Goal: Information Seeking & Learning: Learn about a topic

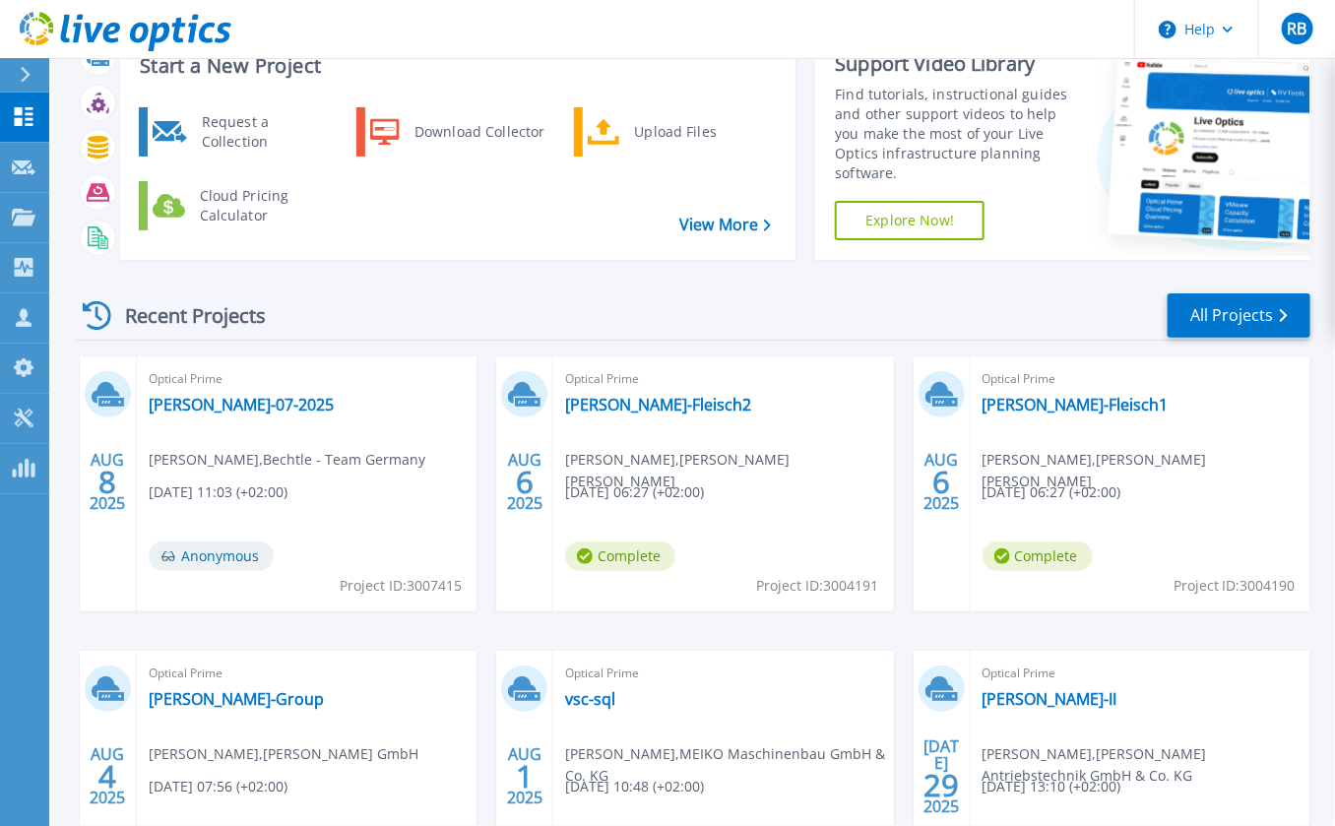
scroll to position [109, 0]
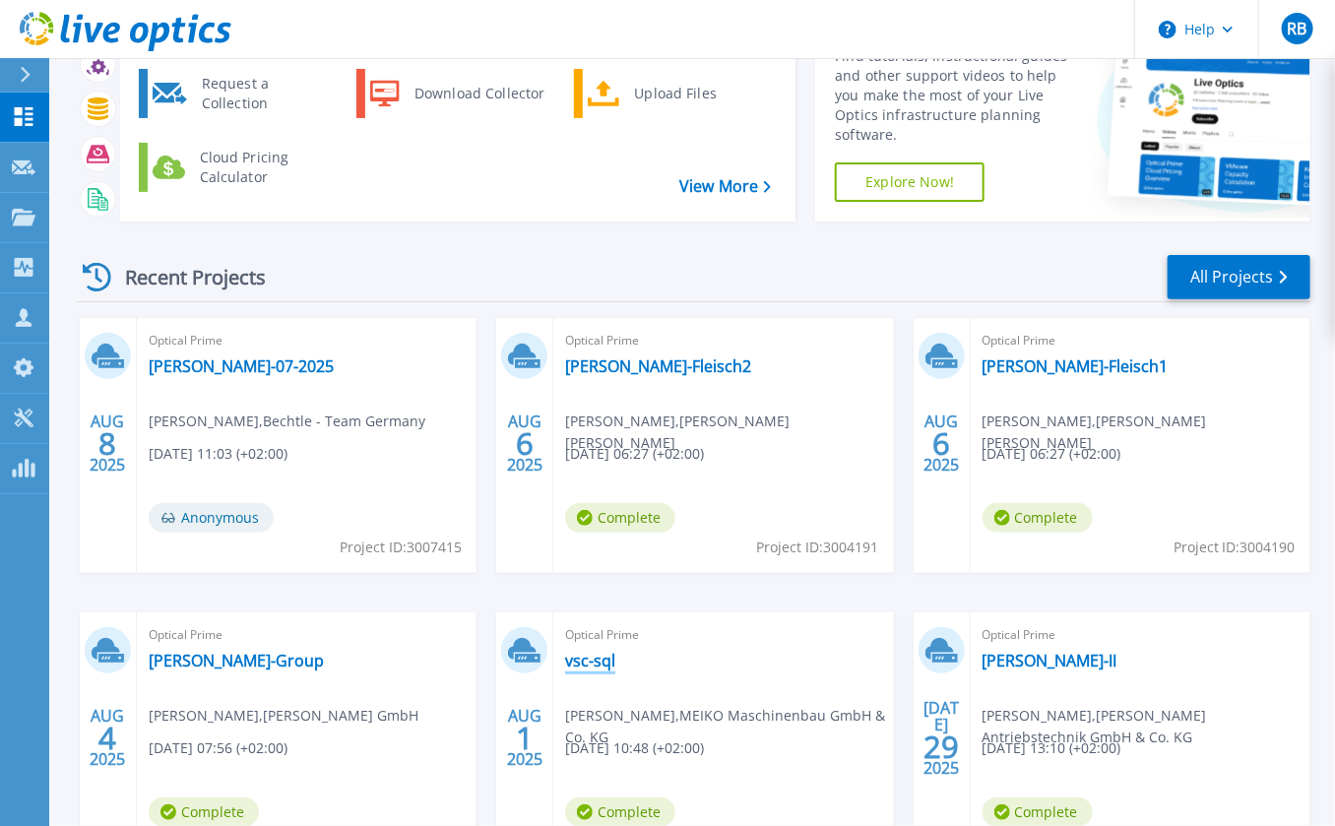
click at [612, 663] on link "vsc-sql" at bounding box center [590, 661] width 50 height 20
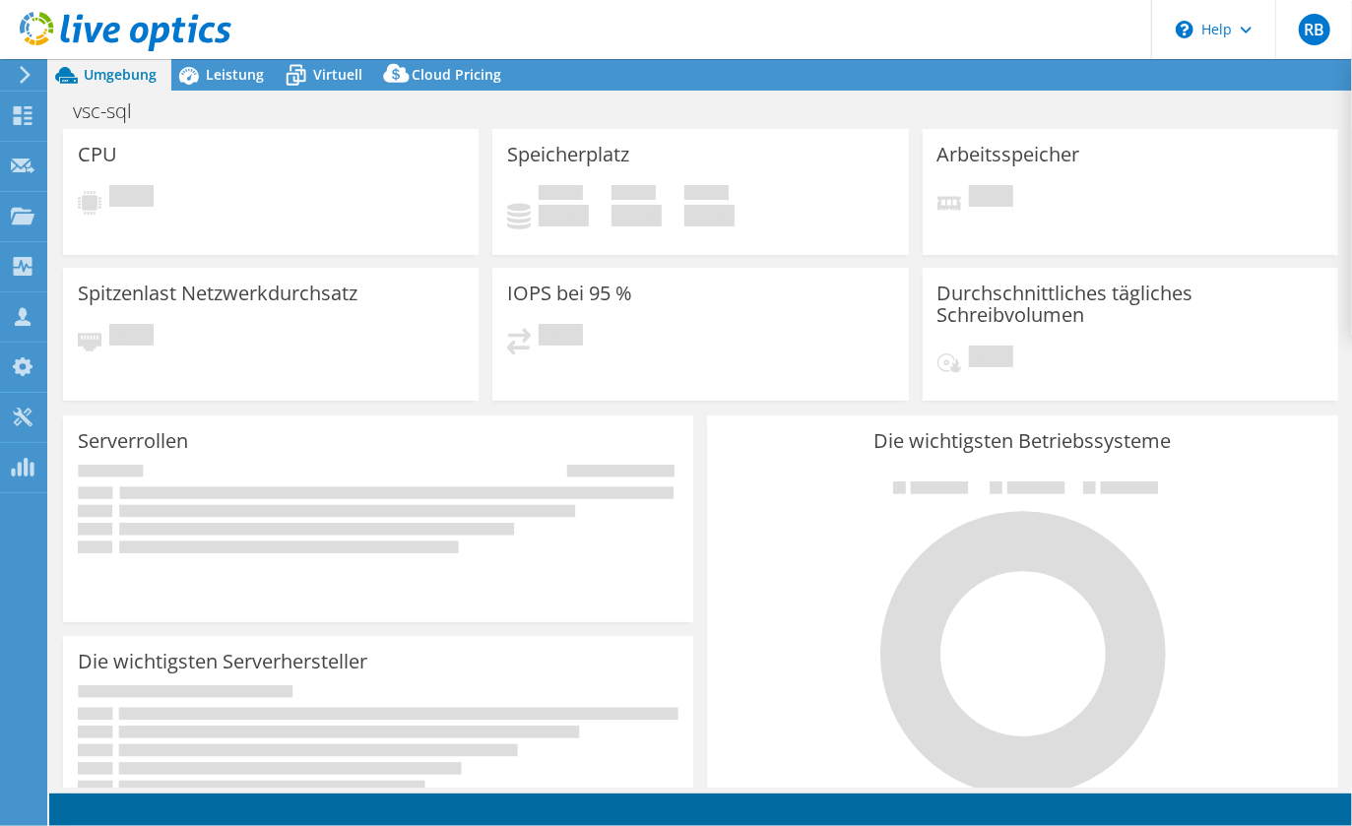
select select "USD"
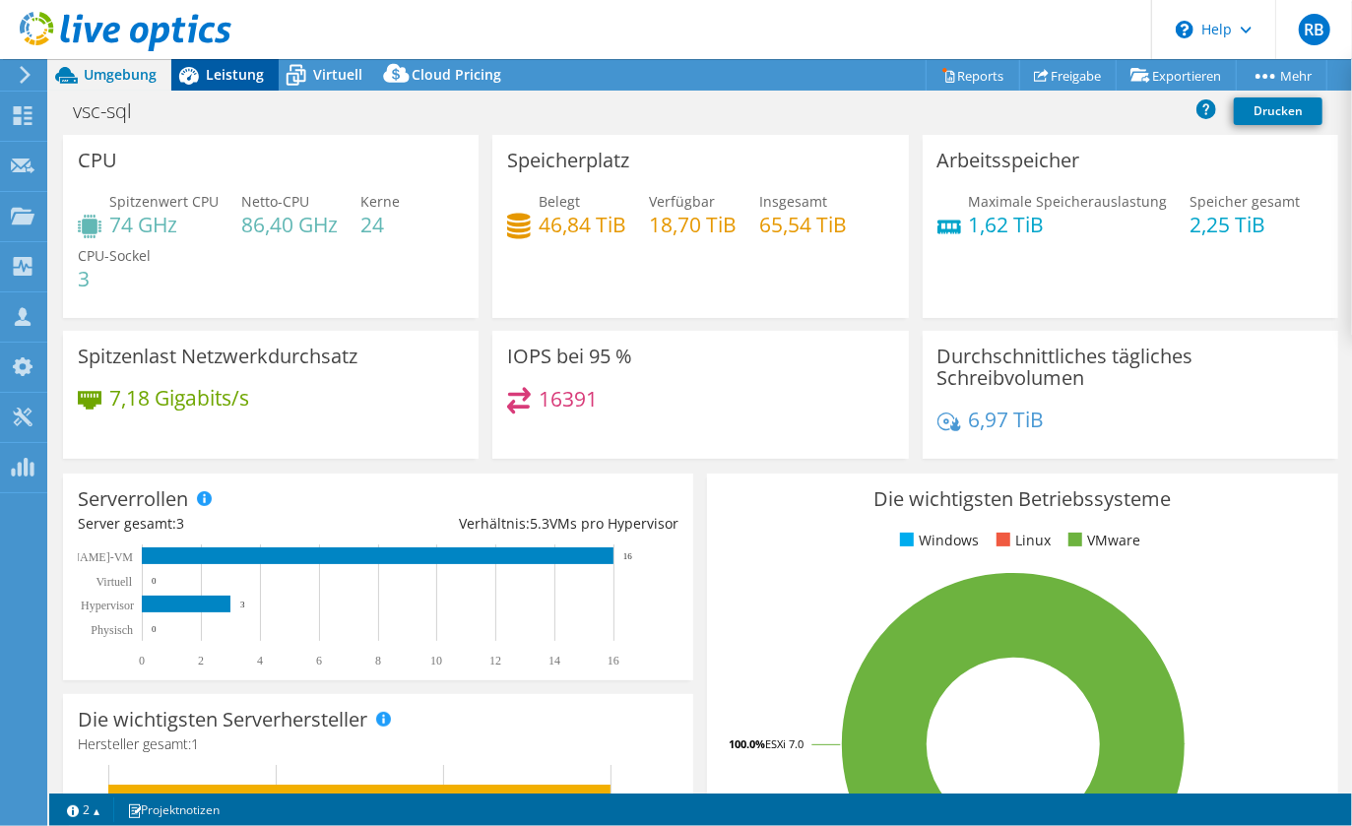
click at [226, 77] on span "Leistung" at bounding box center [235, 74] width 58 height 19
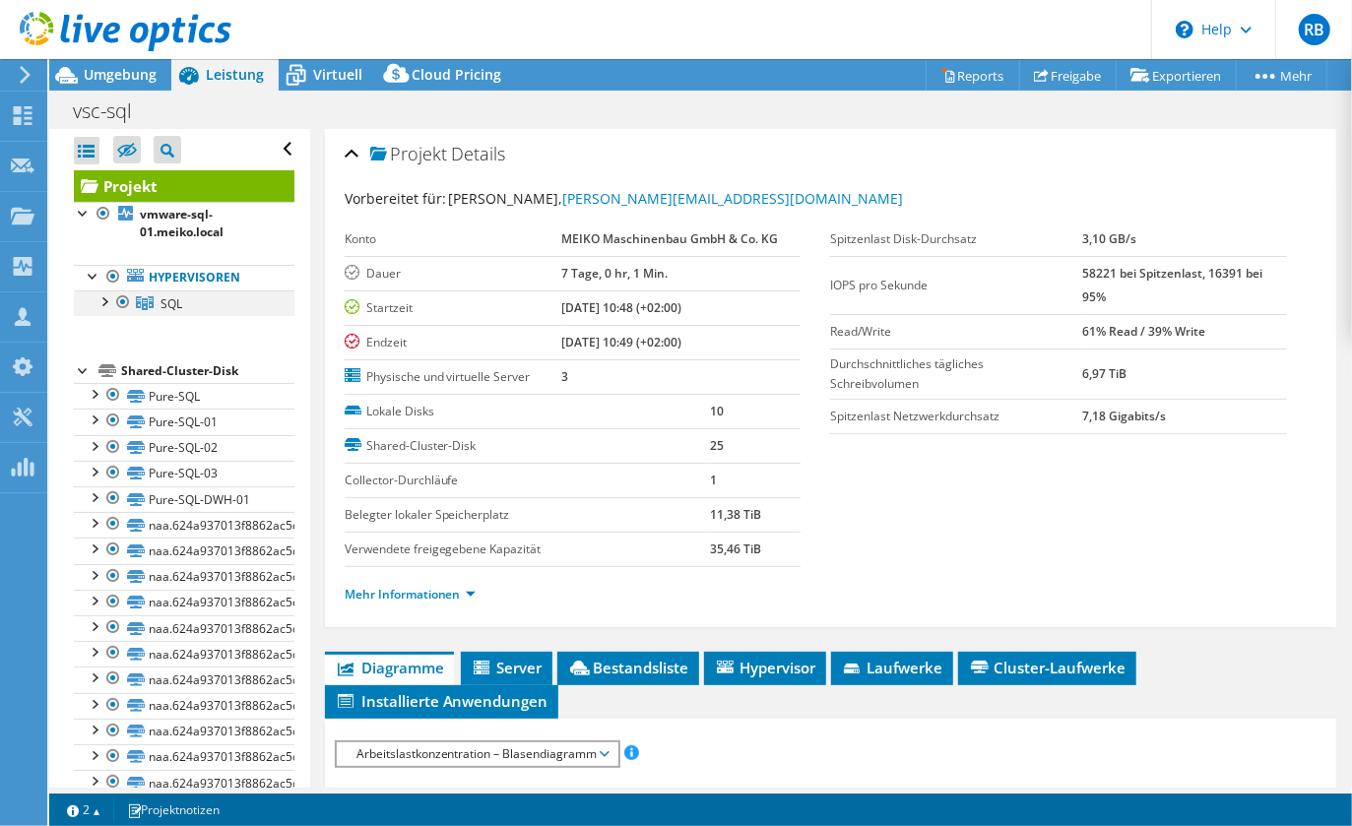
click at [107, 296] on div at bounding box center [104, 300] width 20 height 20
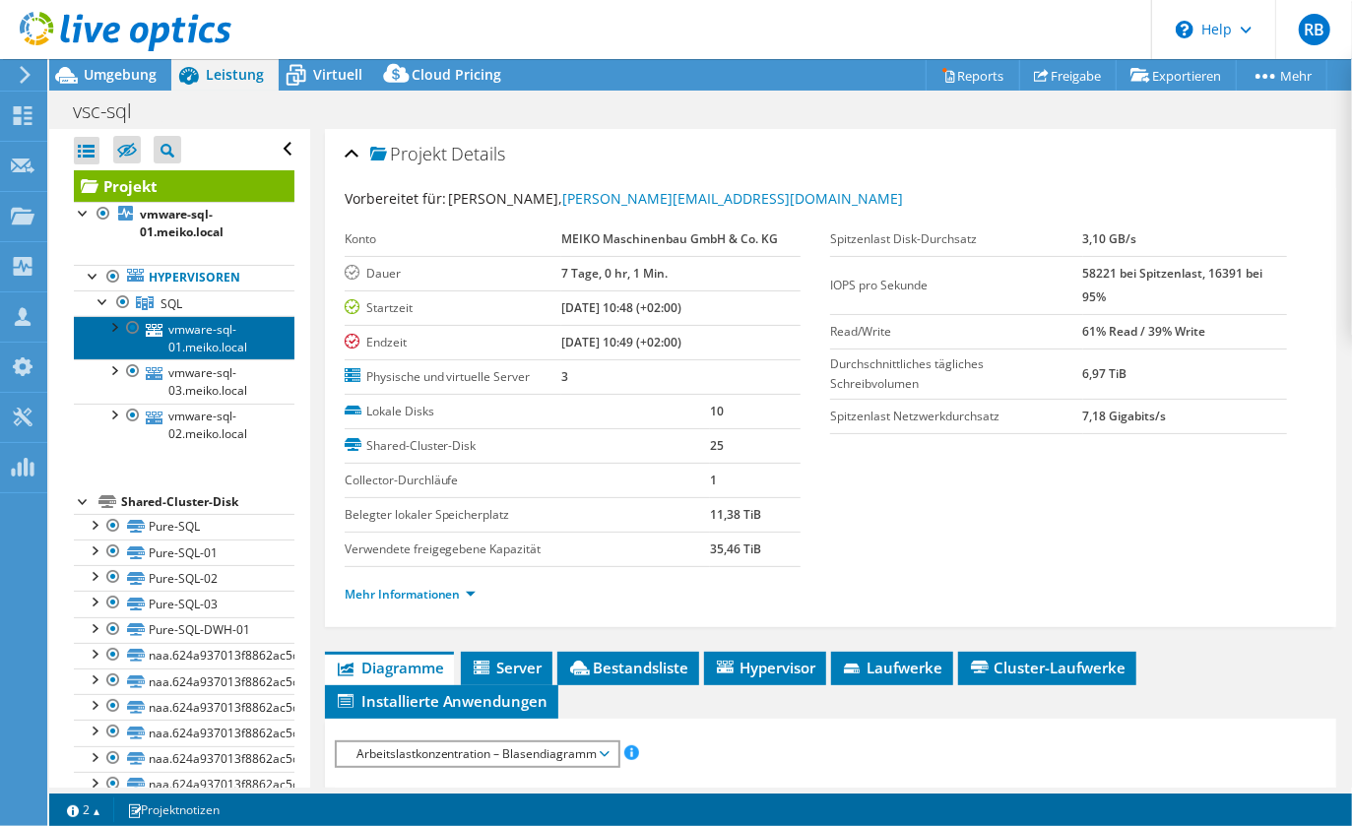
click at [205, 336] on link "vmware-sql-01.meiko.local" at bounding box center [184, 337] width 221 height 43
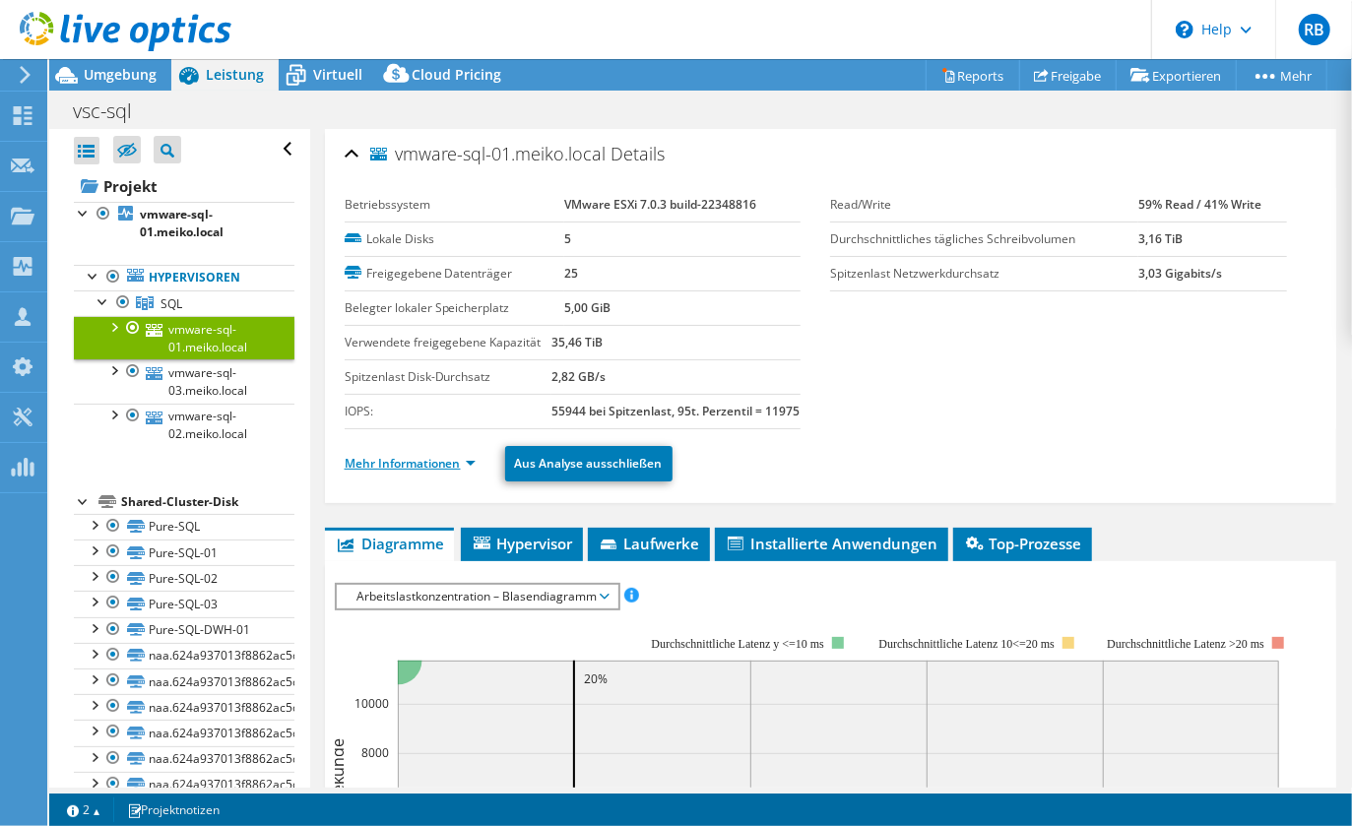
click at [422, 472] on link "Mehr Informationen" at bounding box center [410, 463] width 131 height 17
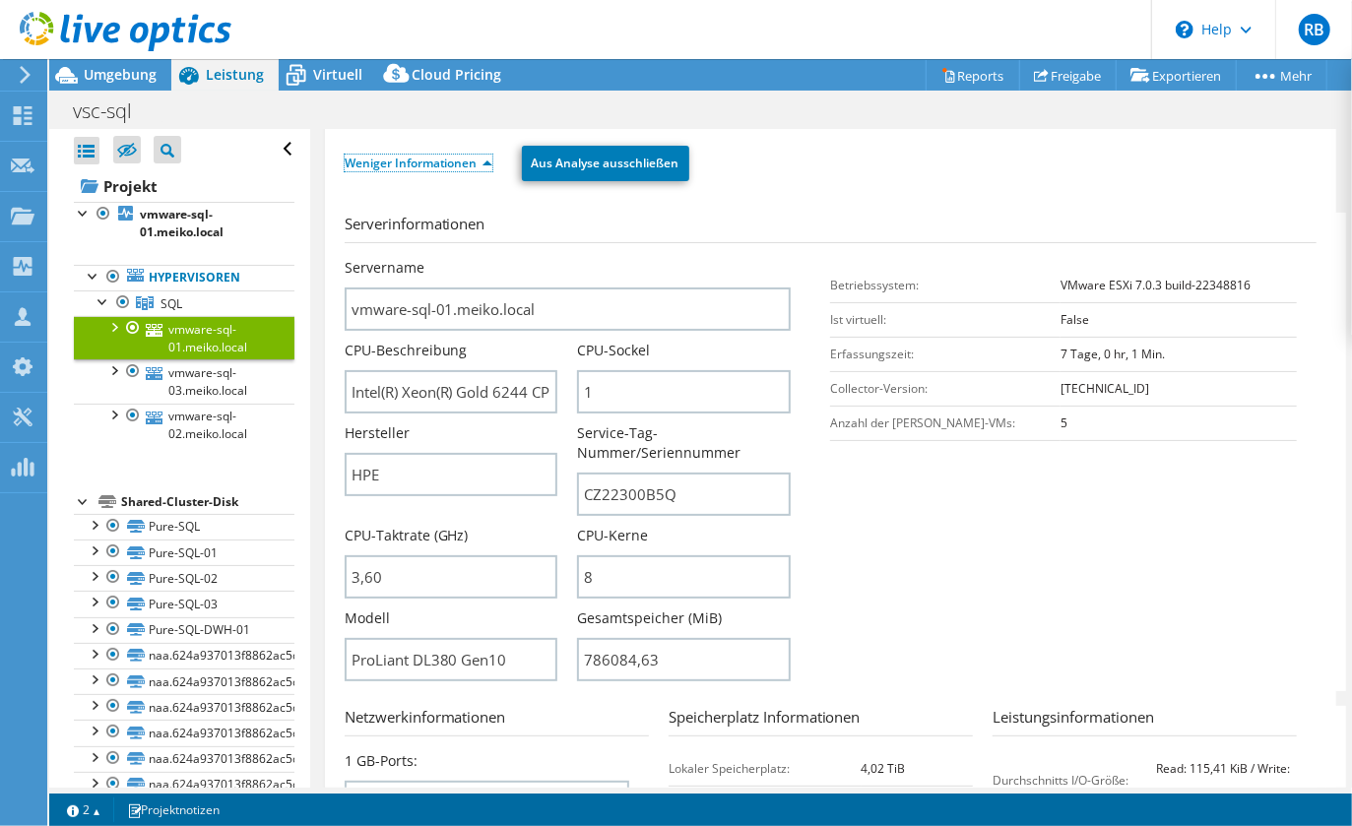
scroll to position [328, 0]
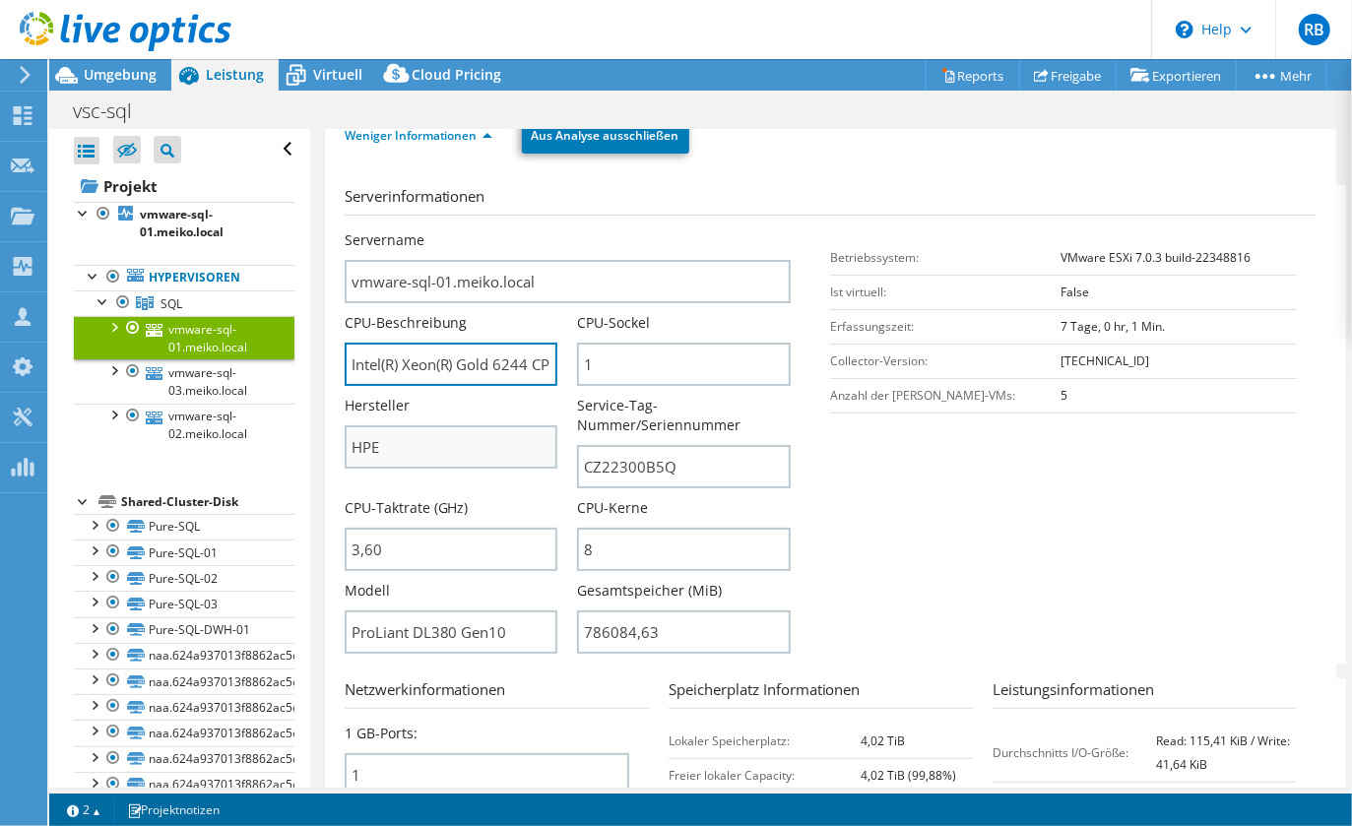
drag, startPoint x: 502, startPoint y: 405, endPoint x: 502, endPoint y: 482, distance: 77.8
click at [507, 386] on input "Intel(R) Xeon(R) Gold 6244 CPU @ 3.60GHz 359 GHz" at bounding box center [452, 364] width 214 height 43
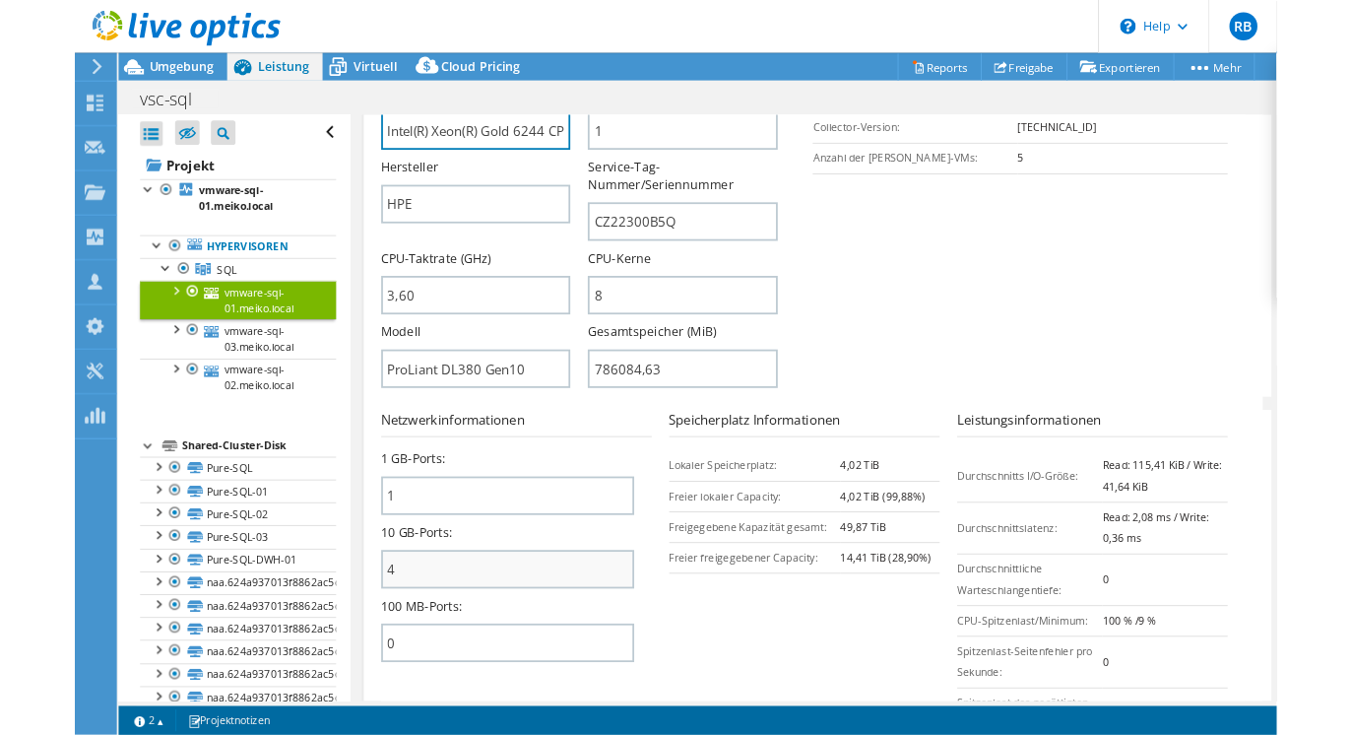
scroll to position [547, 0]
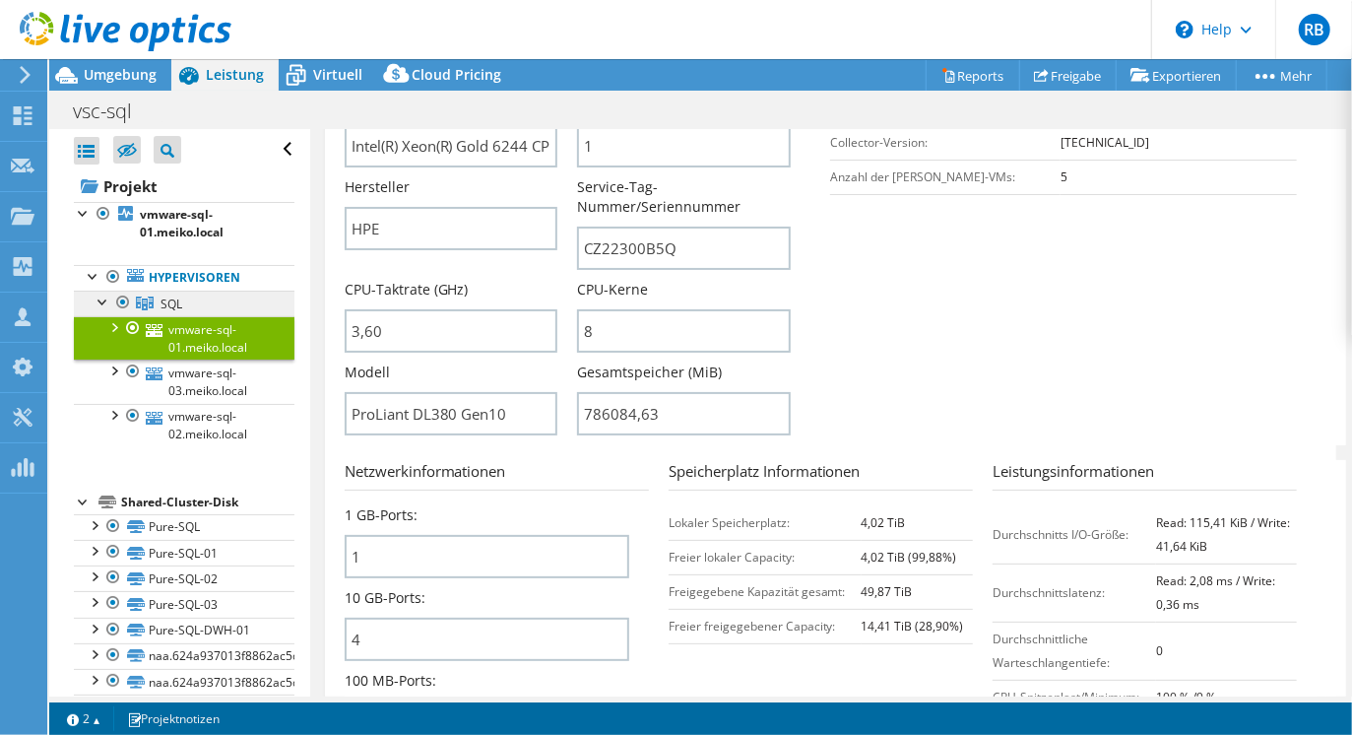
click at [175, 303] on span "SQL" at bounding box center [172, 303] width 22 height 17
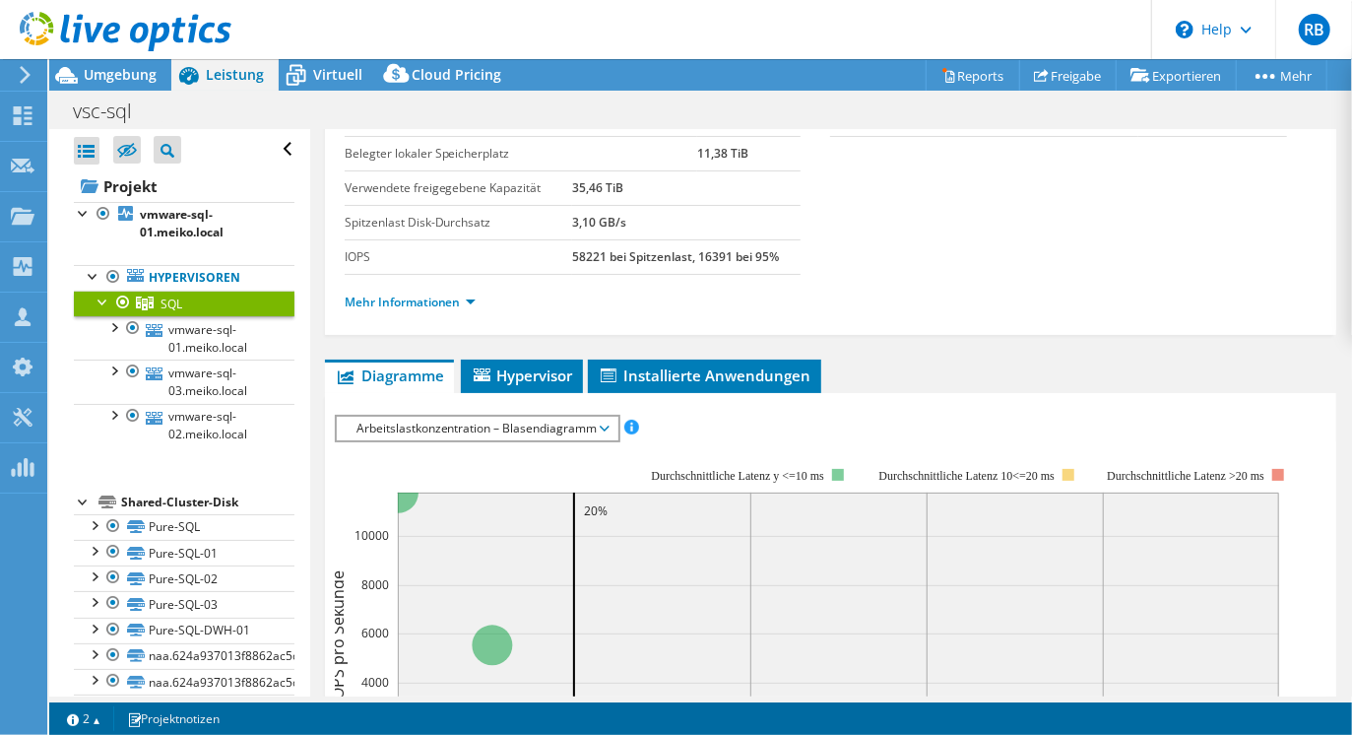
scroll to position [153, 0]
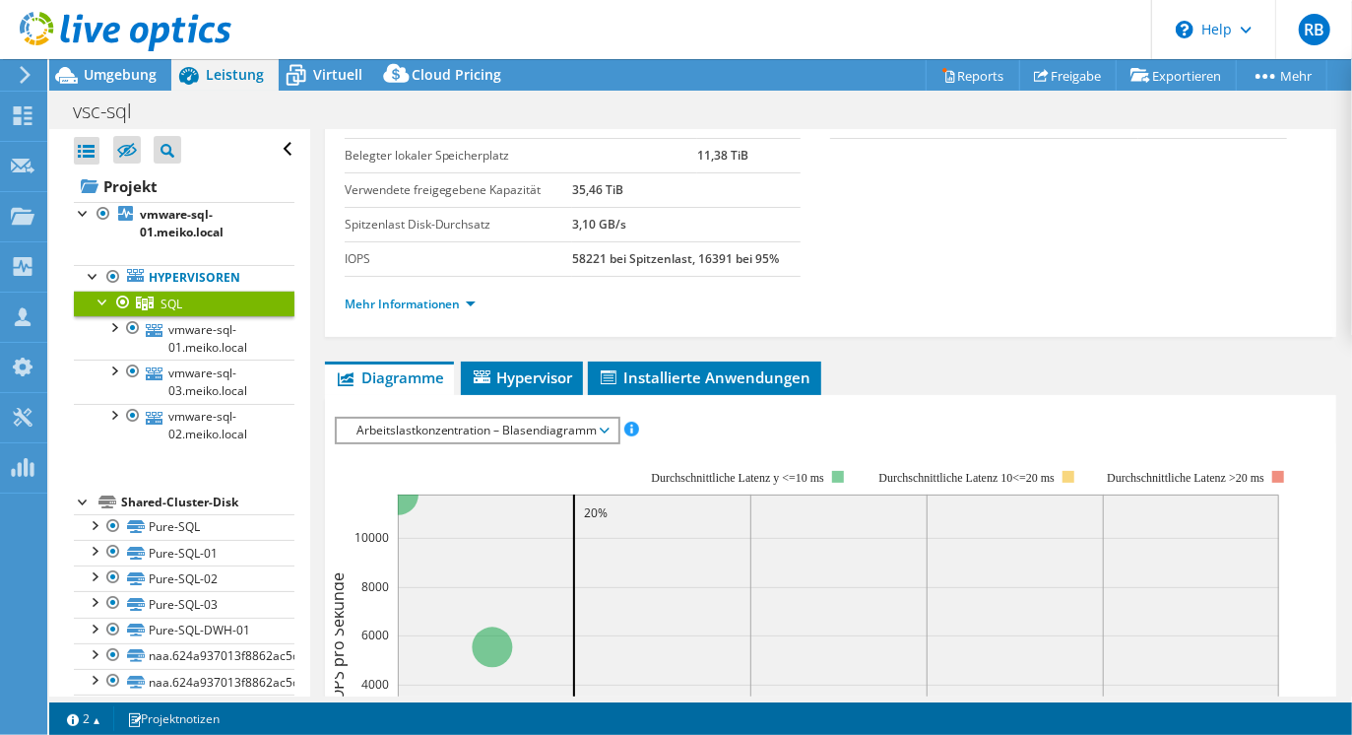
click at [458, 428] on span "Arbeitslastkonzentration – Blasendiagramm" at bounding box center [477, 430] width 261 height 24
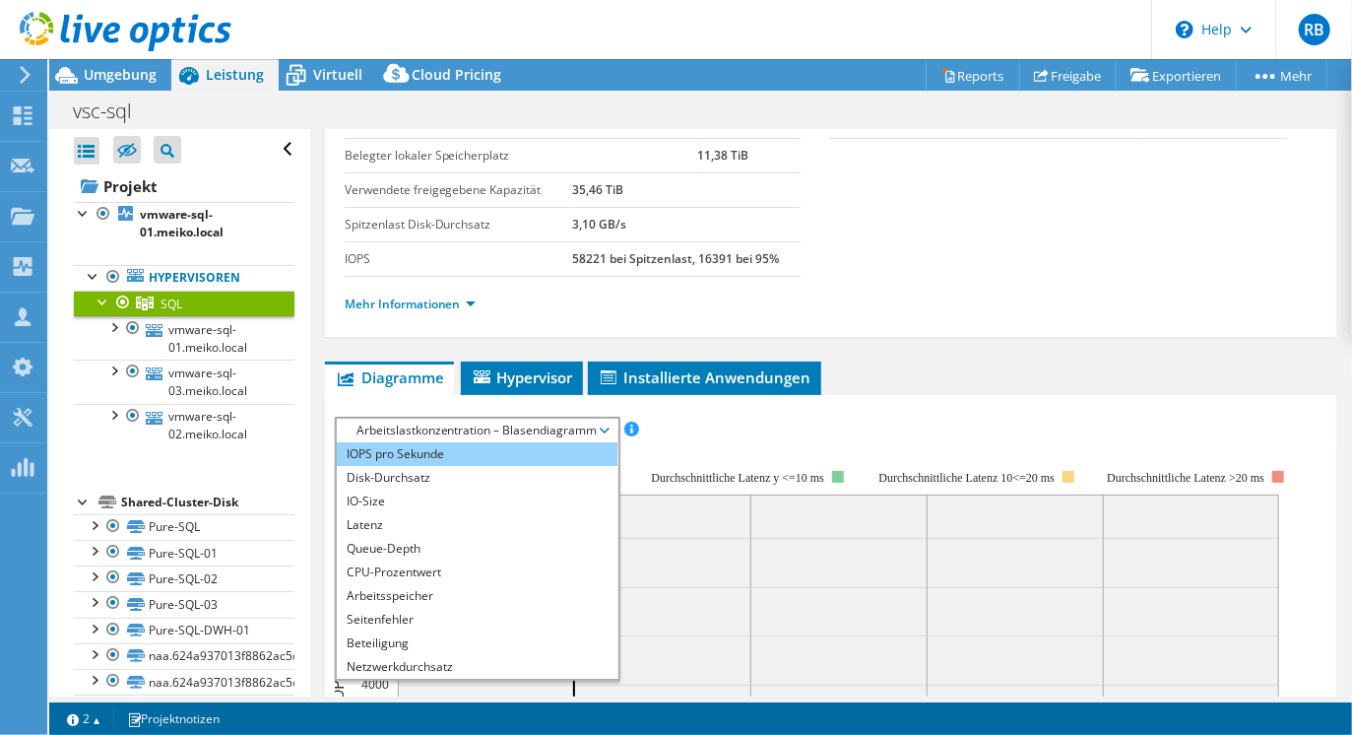
click at [447, 452] on li "IOPS pro Sekunde" at bounding box center [477, 454] width 281 height 24
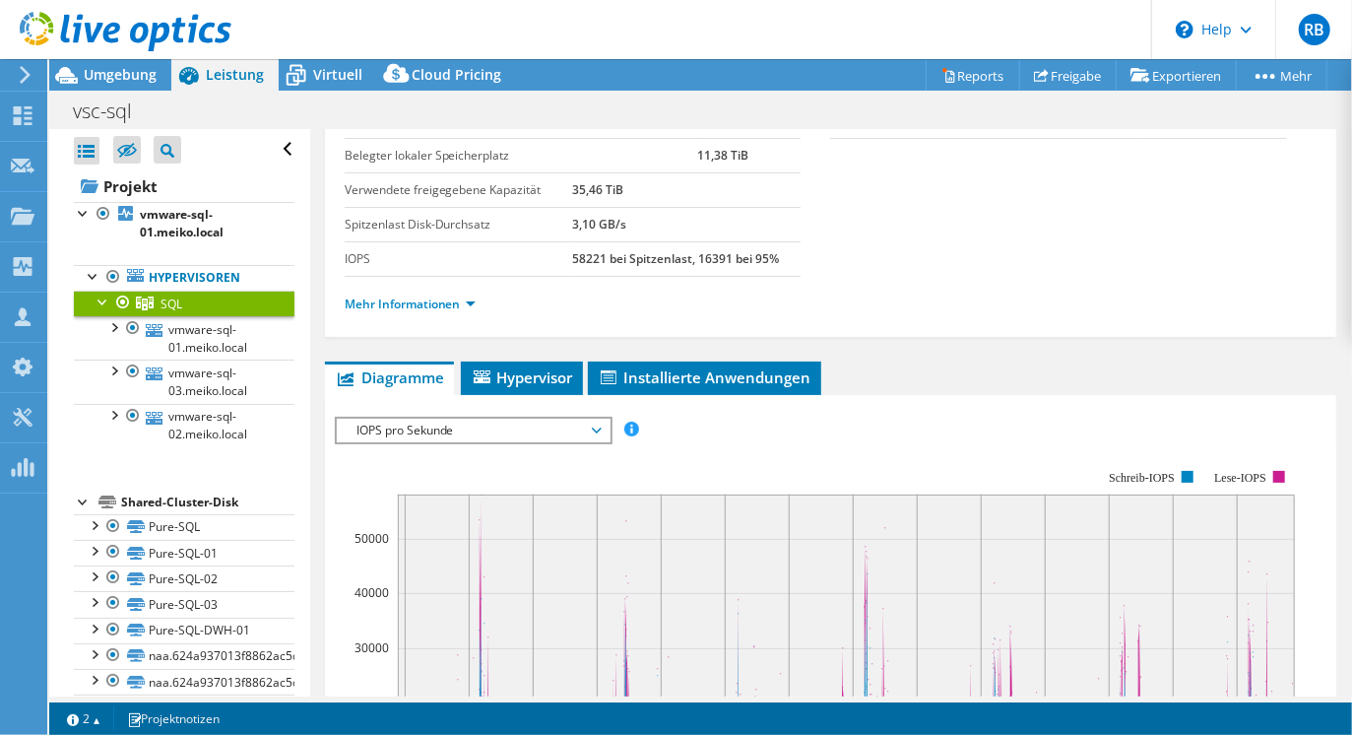
scroll to position [371, 0]
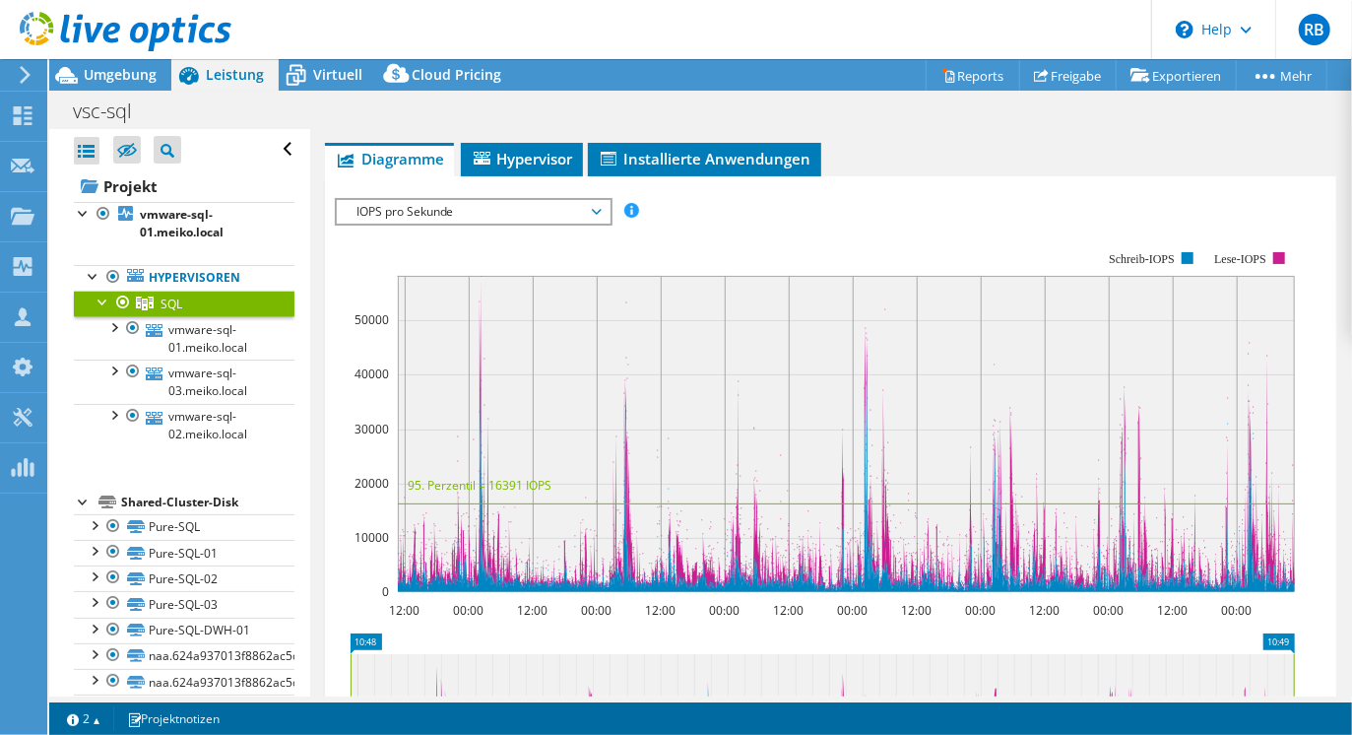
click at [549, 208] on span "IOPS pro Sekunde" at bounding box center [473, 212] width 253 height 24
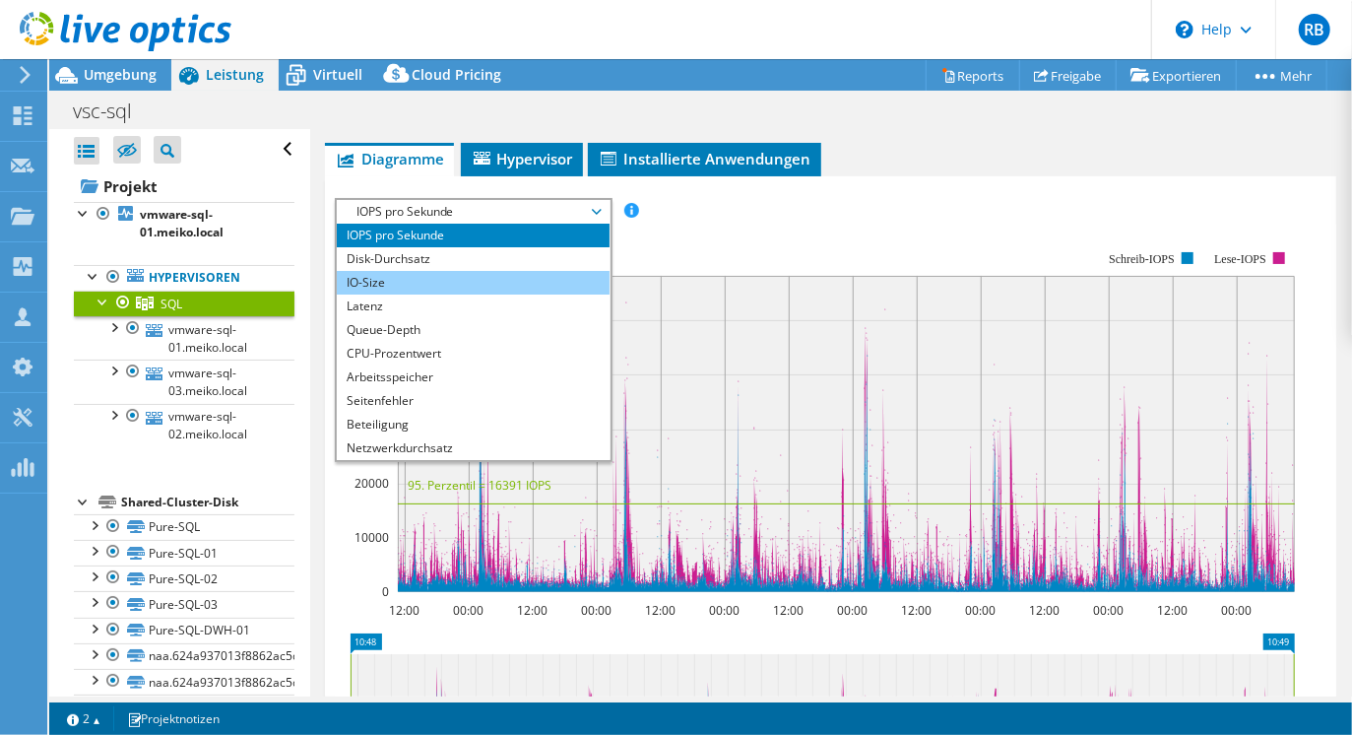
click at [418, 282] on li "IO-Size" at bounding box center [473, 283] width 273 height 24
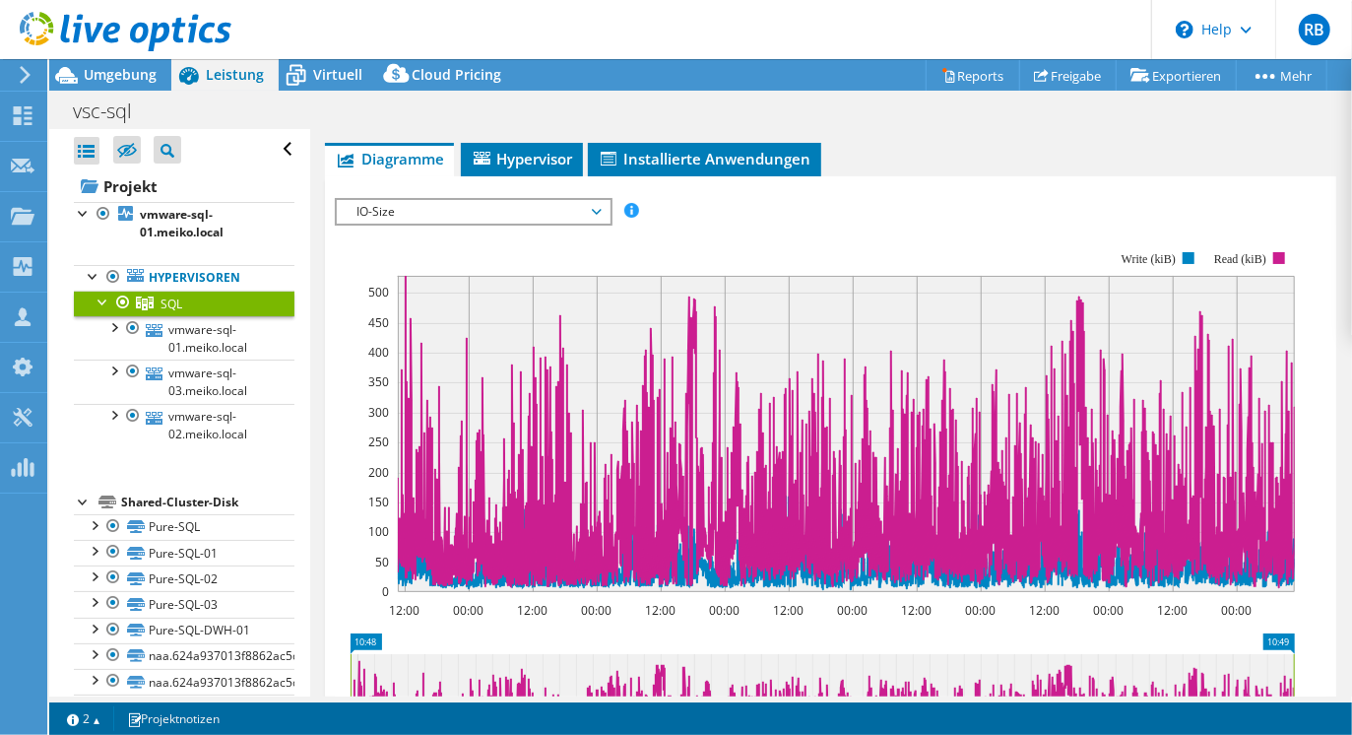
click at [435, 214] on span "IO-Size" at bounding box center [473, 212] width 253 height 24
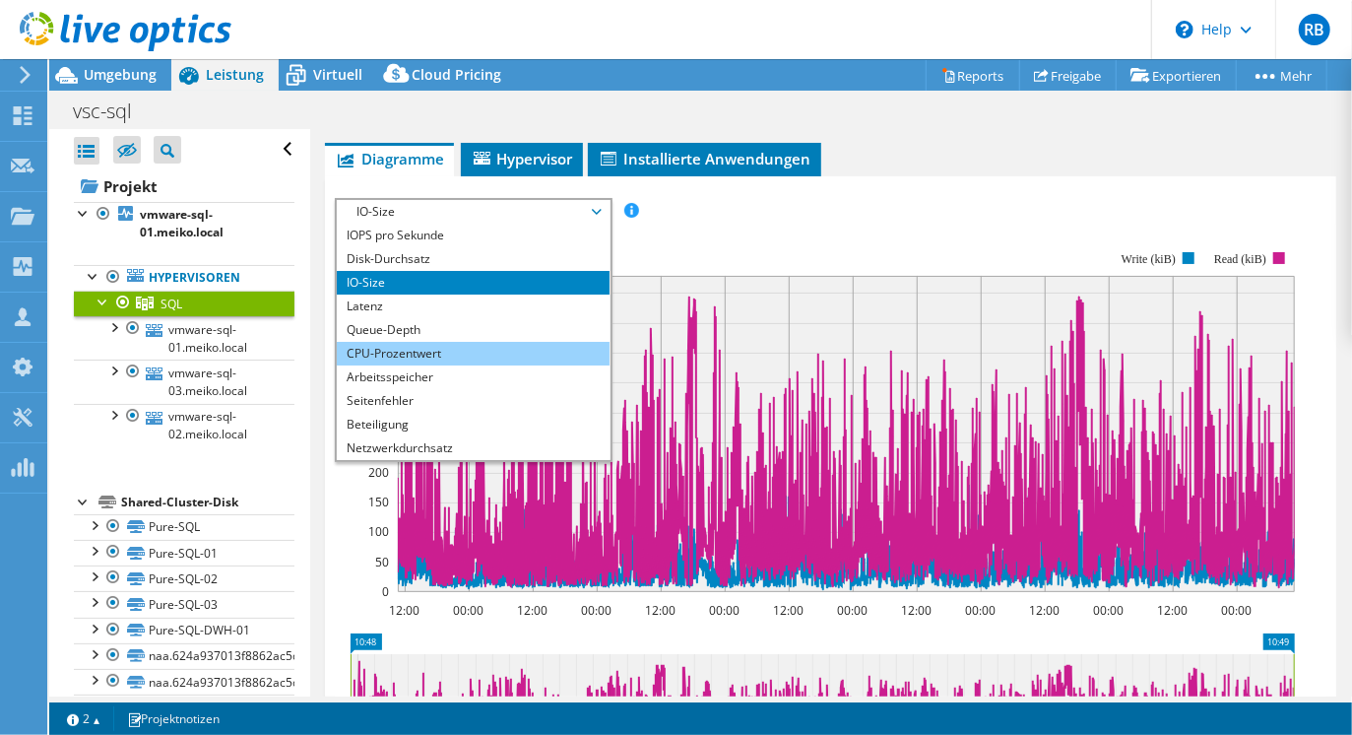
click at [418, 342] on li "CPU-Prozentwert" at bounding box center [473, 354] width 273 height 24
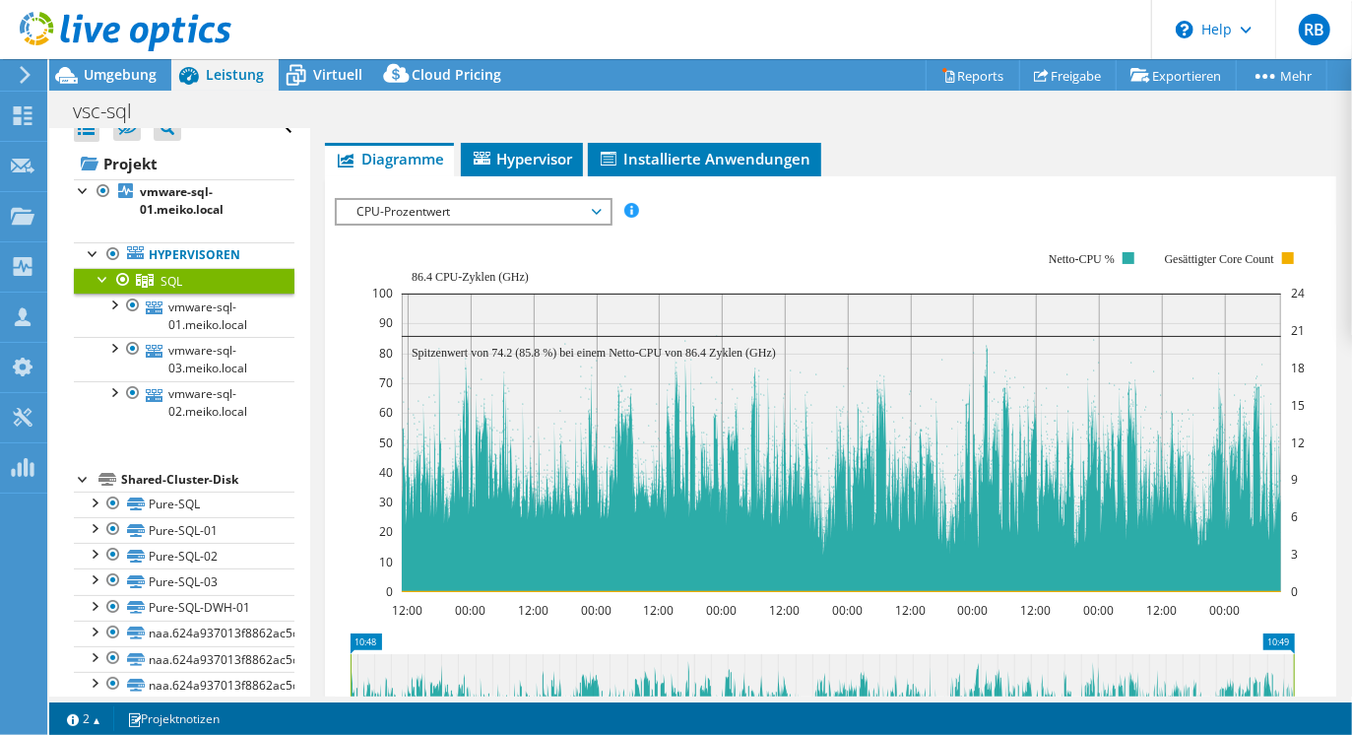
scroll to position [0, 0]
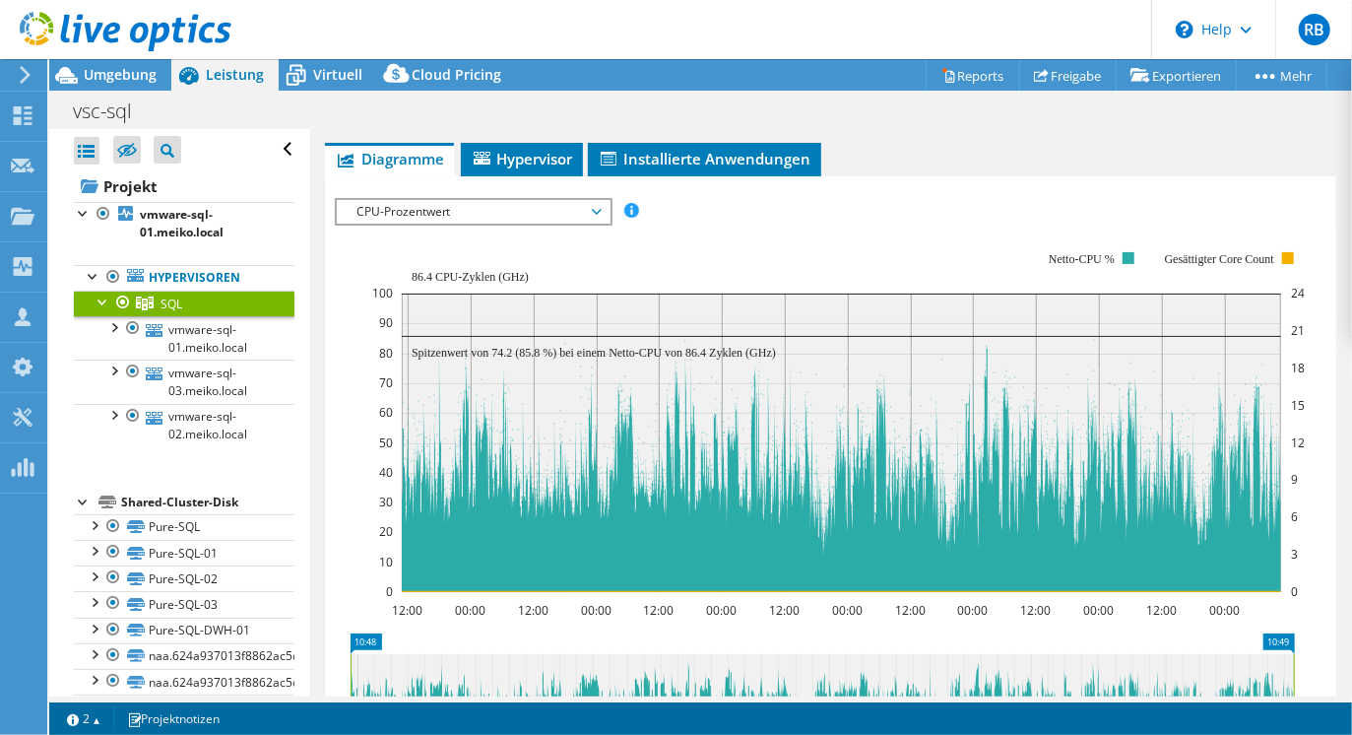
click at [102, 302] on div at bounding box center [104, 300] width 20 height 20
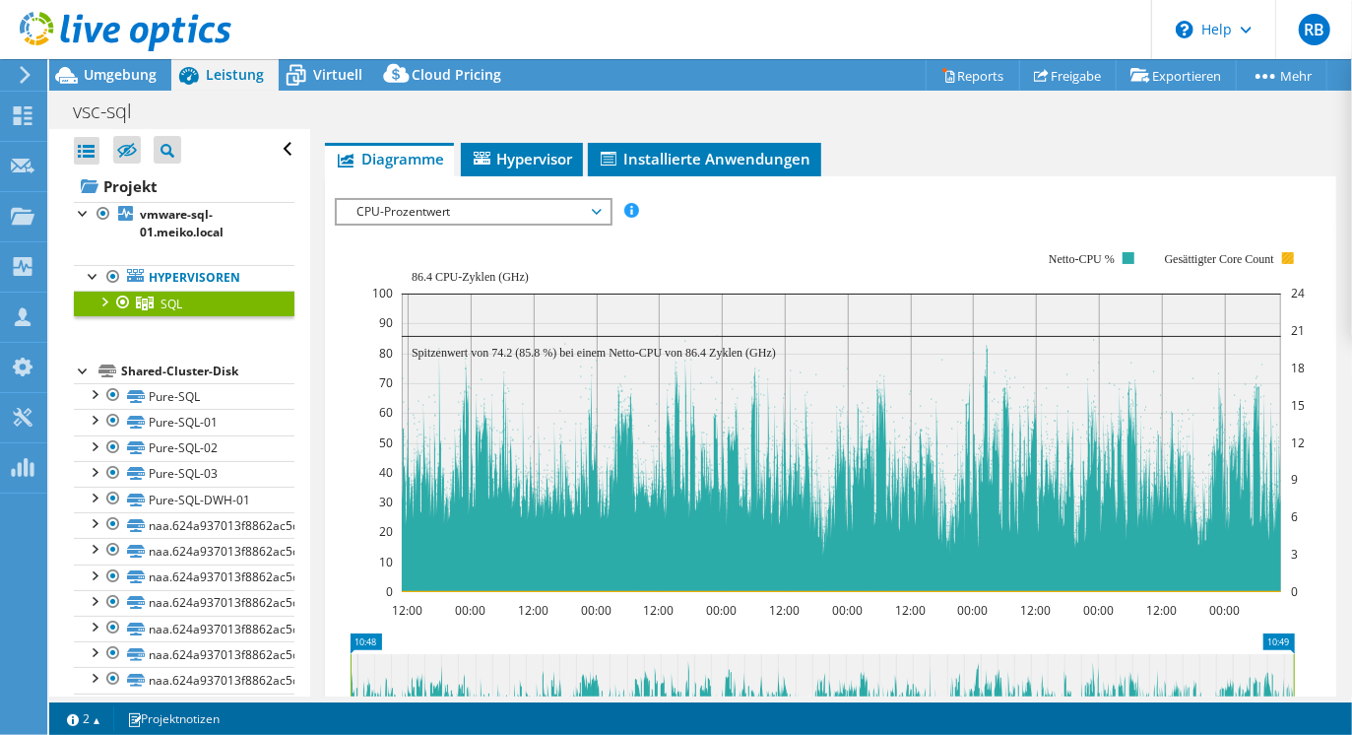
click at [1287, 257] on rect at bounding box center [1288, 258] width 12 height 12
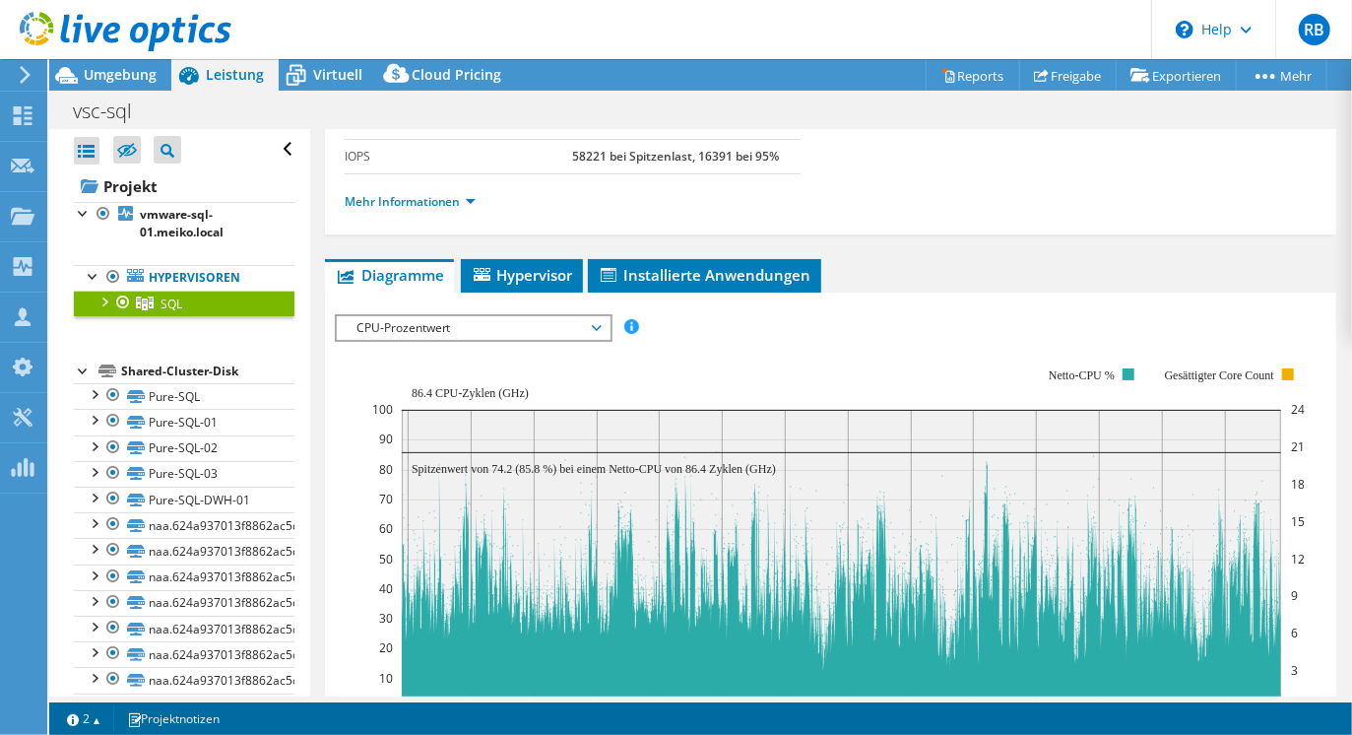
scroll to position [36, 0]
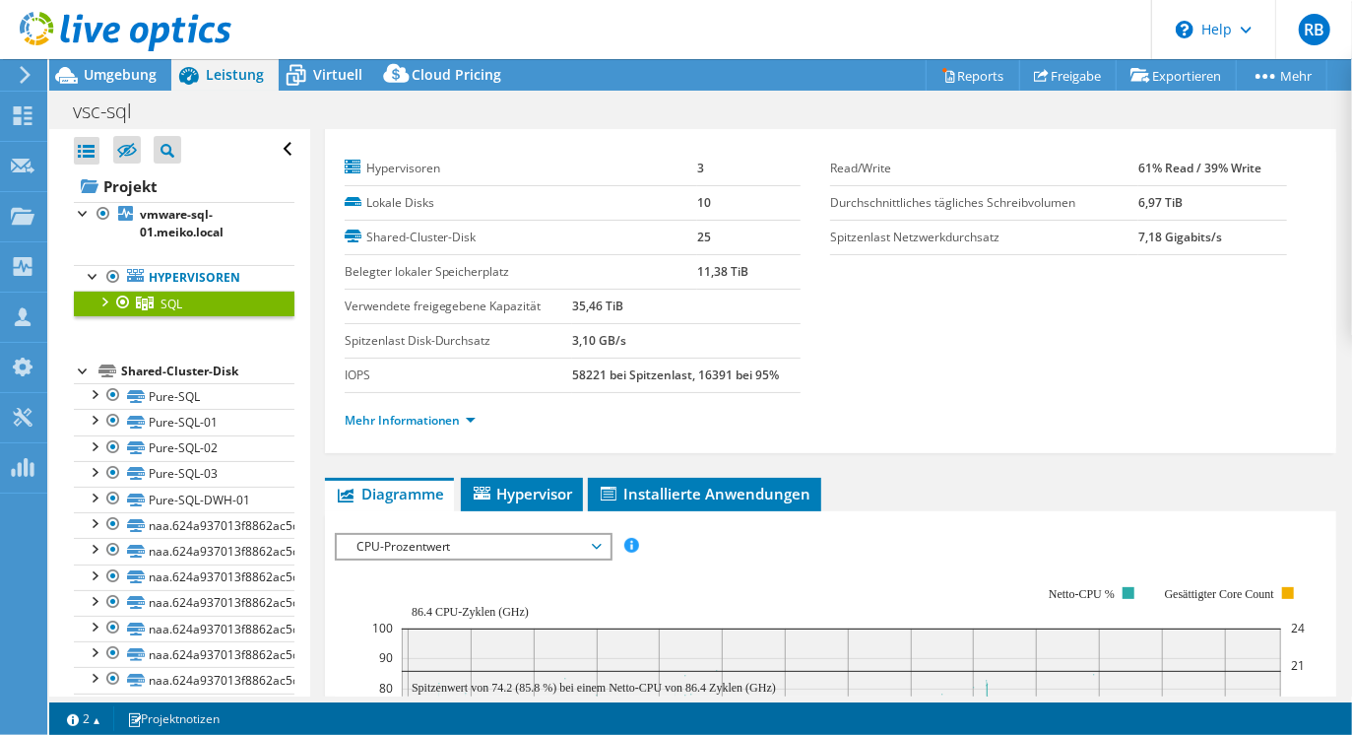
click at [451, 542] on span "CPU-Prozentwert" at bounding box center [473, 547] width 253 height 24
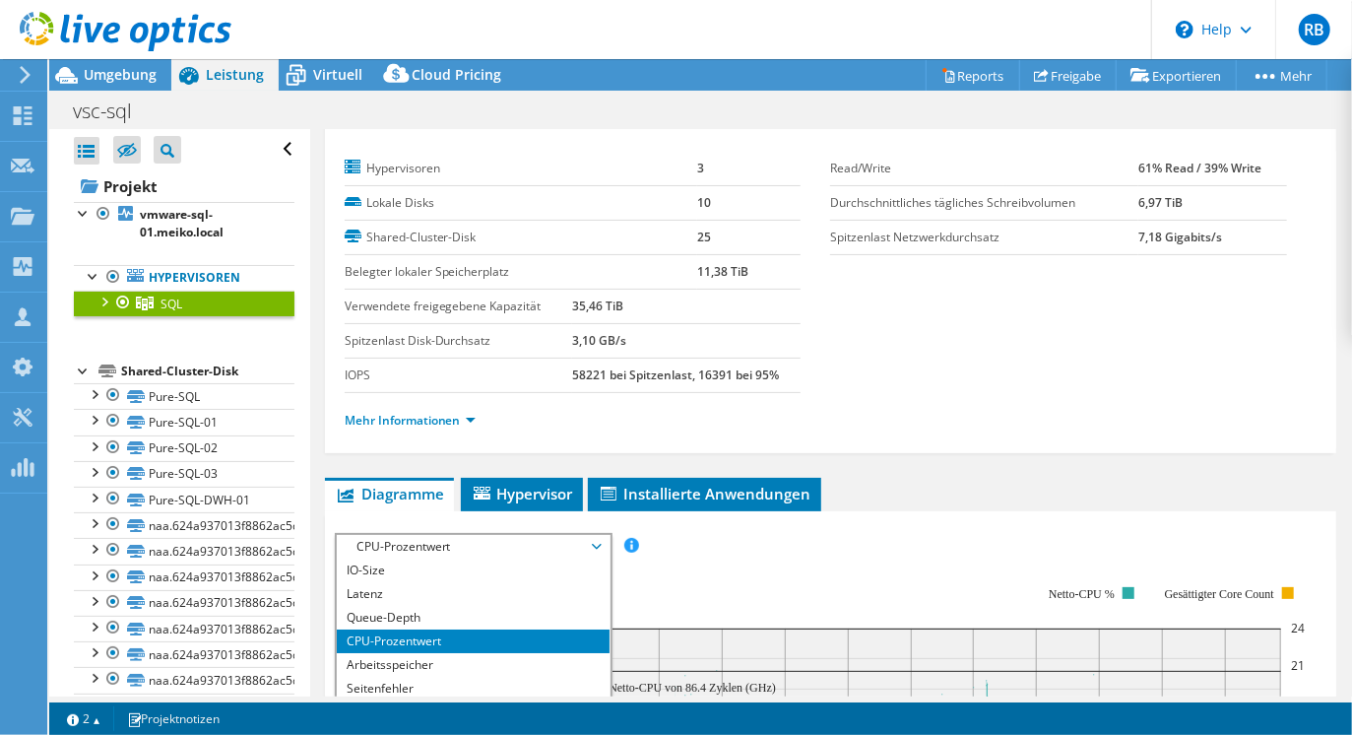
scroll to position [71, 0]
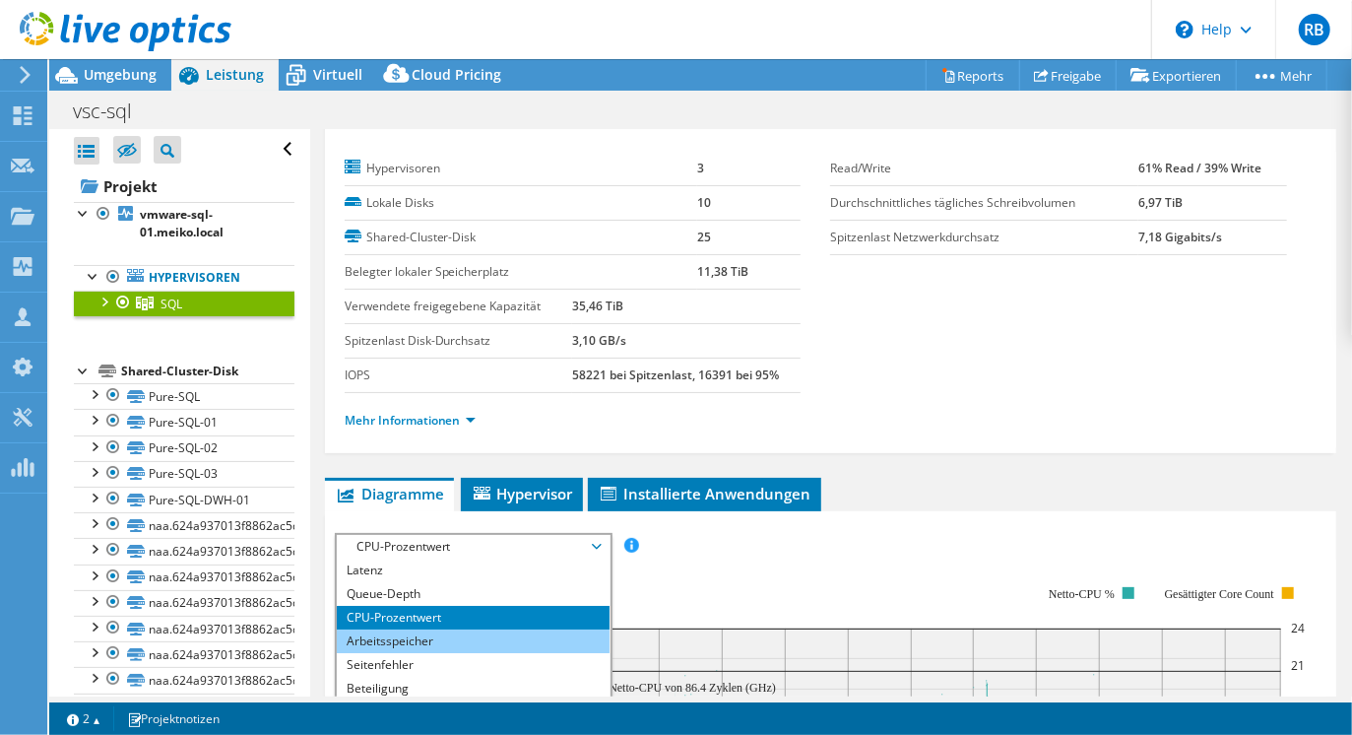
click at [443, 644] on li "Arbeitsspeicher" at bounding box center [473, 641] width 273 height 24
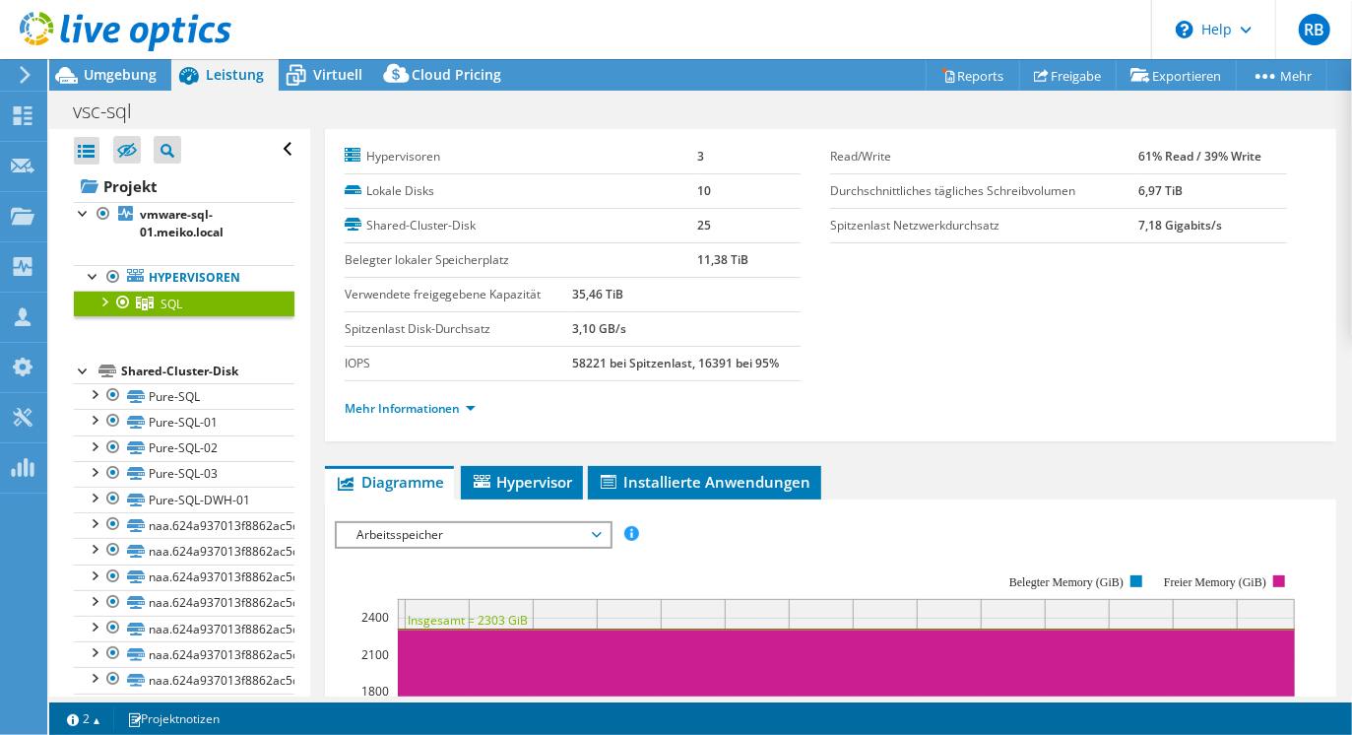
scroll to position [0, 0]
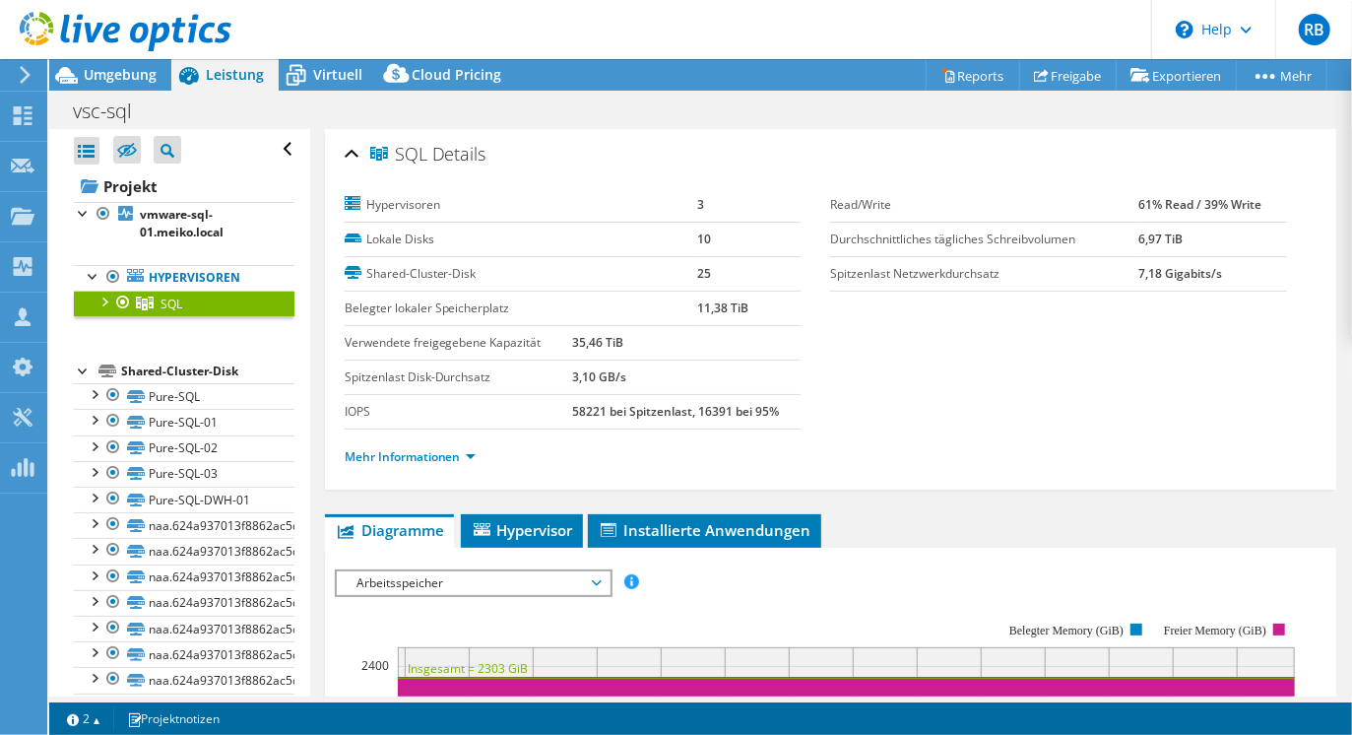
click at [97, 297] on div at bounding box center [104, 300] width 20 height 20
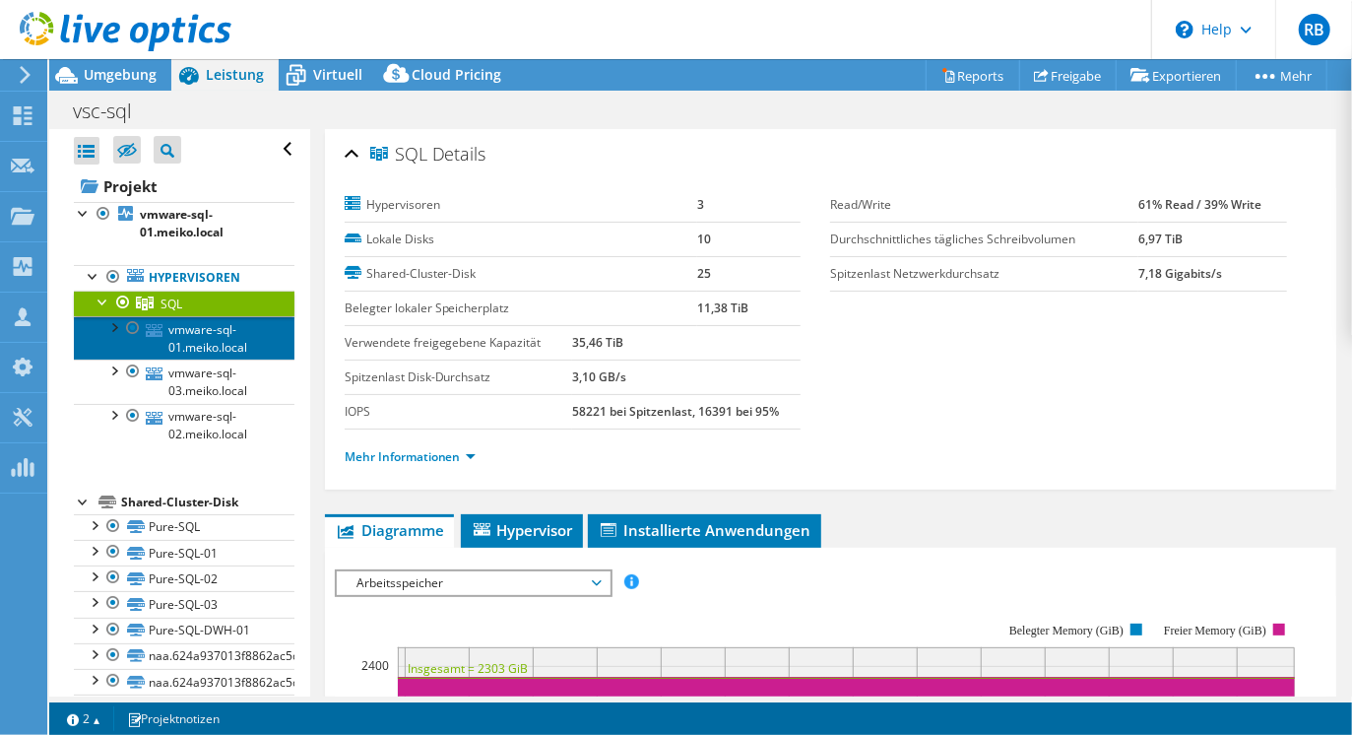
click at [213, 341] on link "vmware-sql-01.meiko.local" at bounding box center [184, 337] width 221 height 43
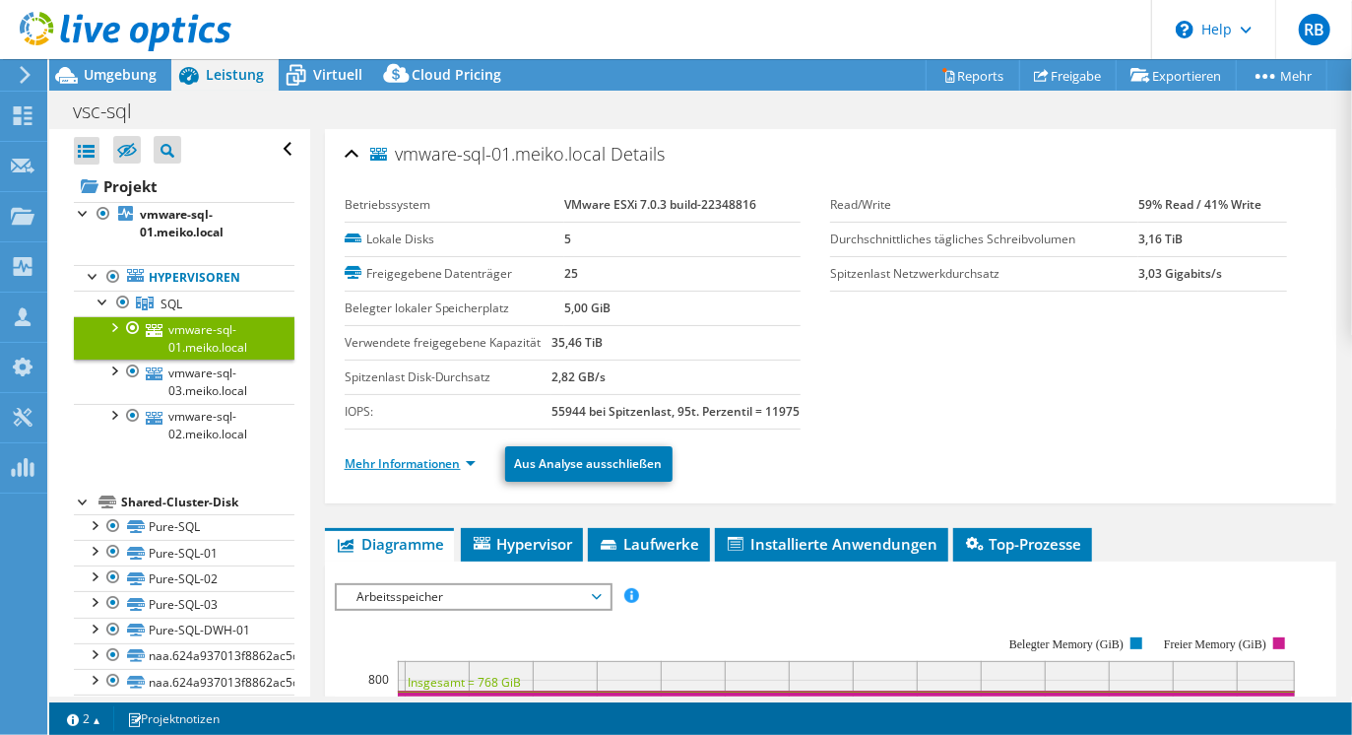
click at [399, 472] on link "Mehr Informationen" at bounding box center [410, 463] width 131 height 17
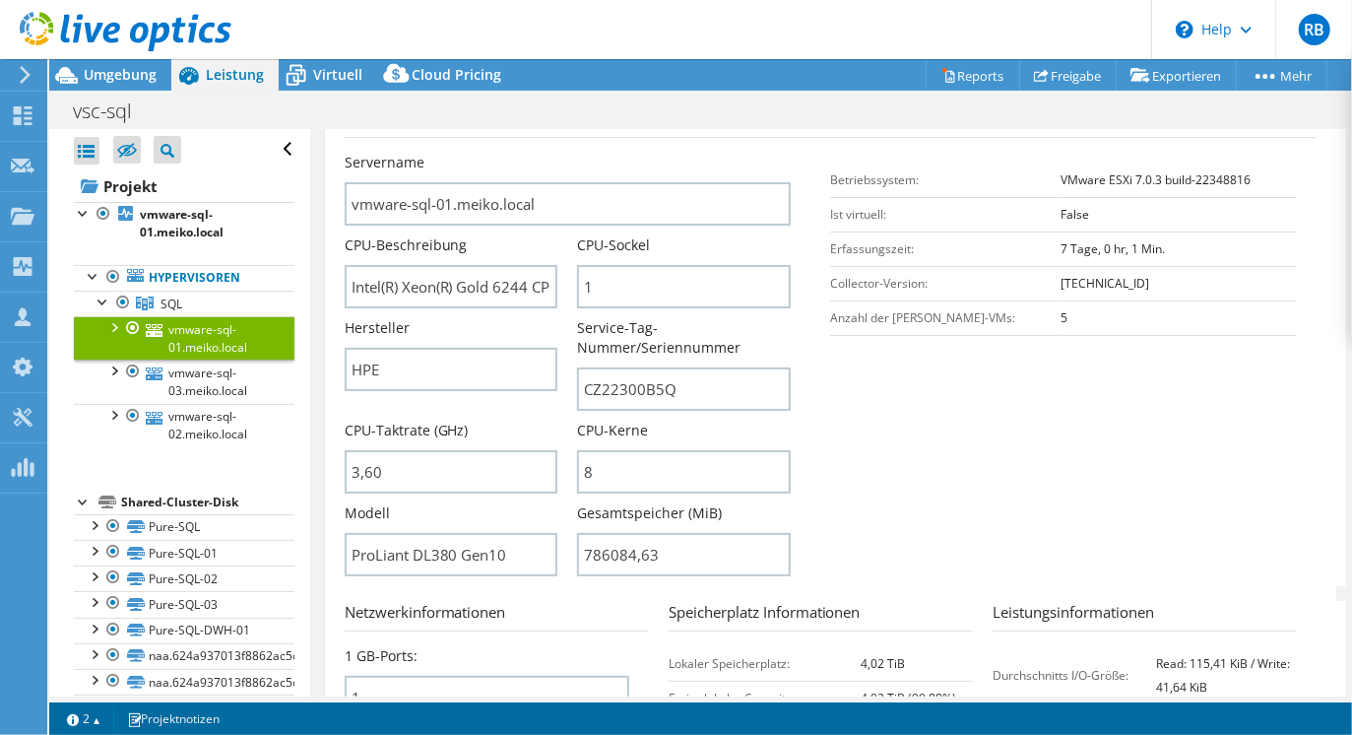
scroll to position [437, 0]
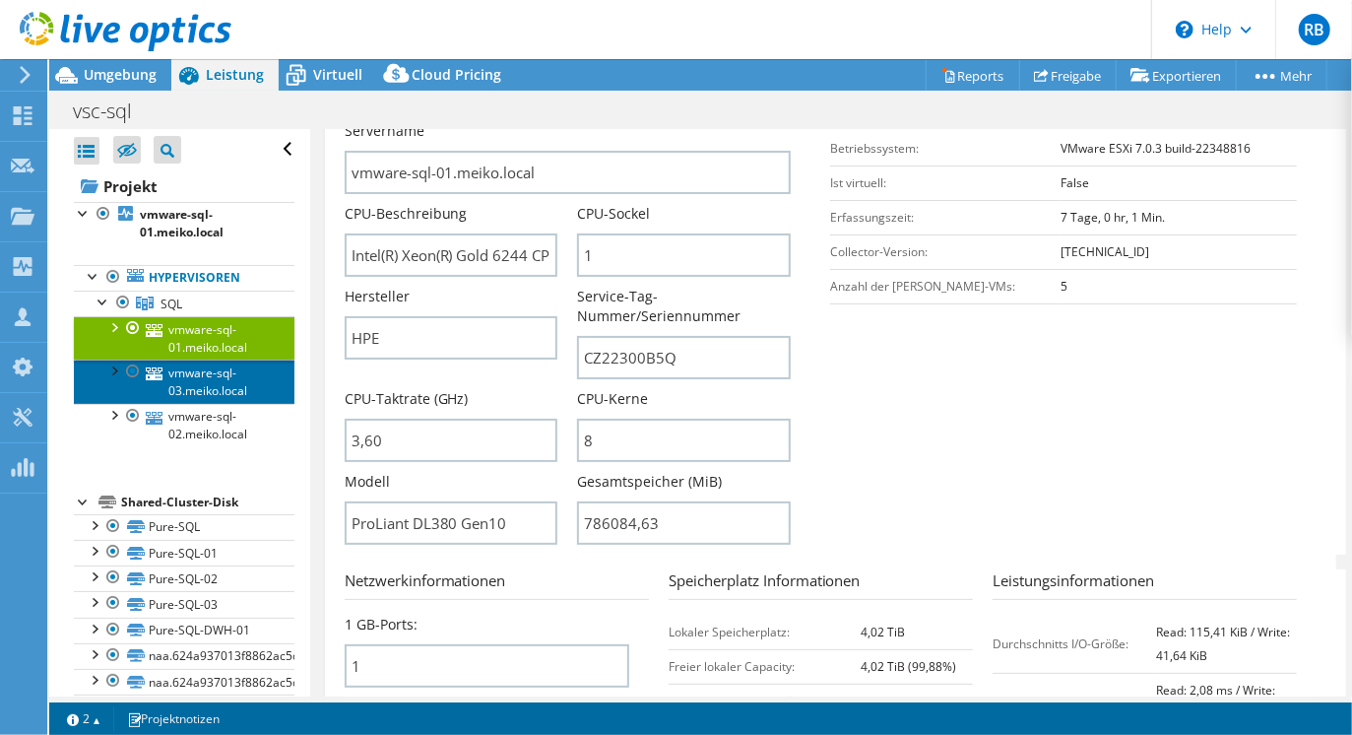
click at [179, 384] on link "vmware-sql-03.meiko.local" at bounding box center [184, 380] width 221 height 43
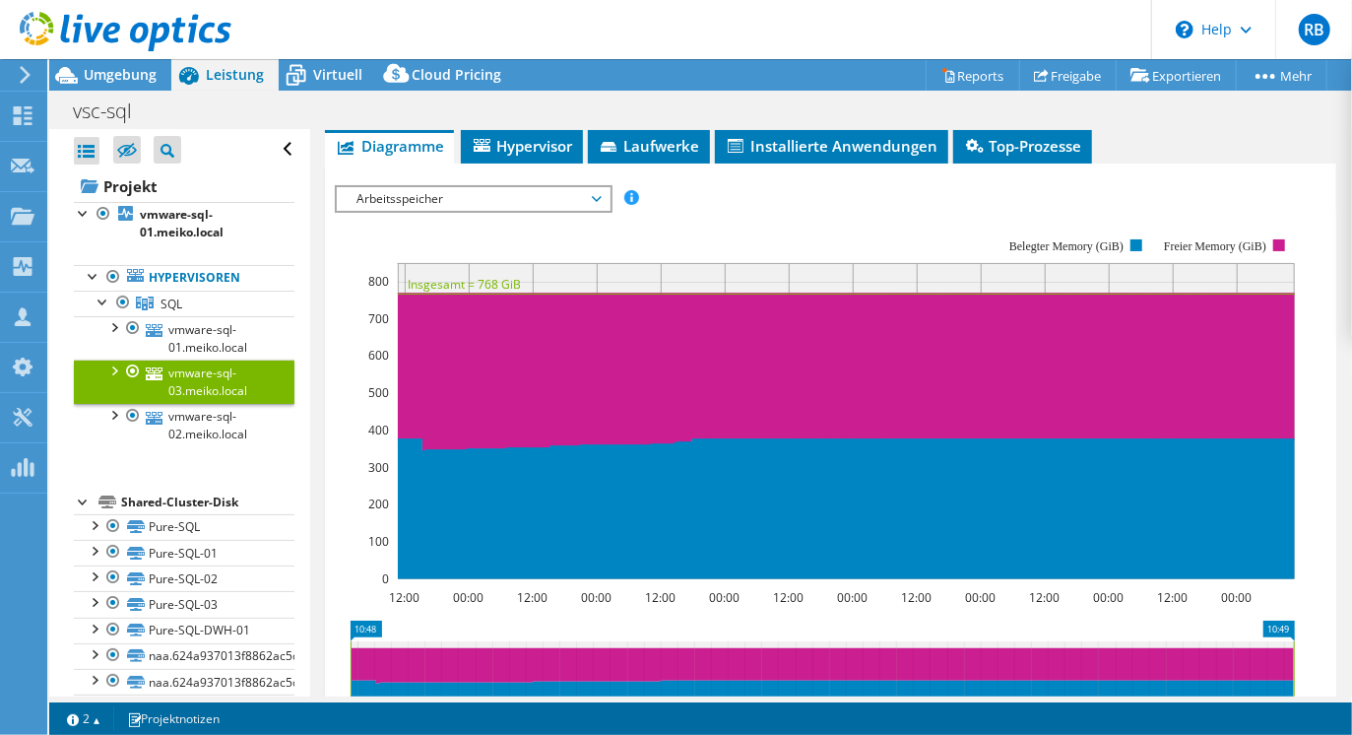
scroll to position [70, 0]
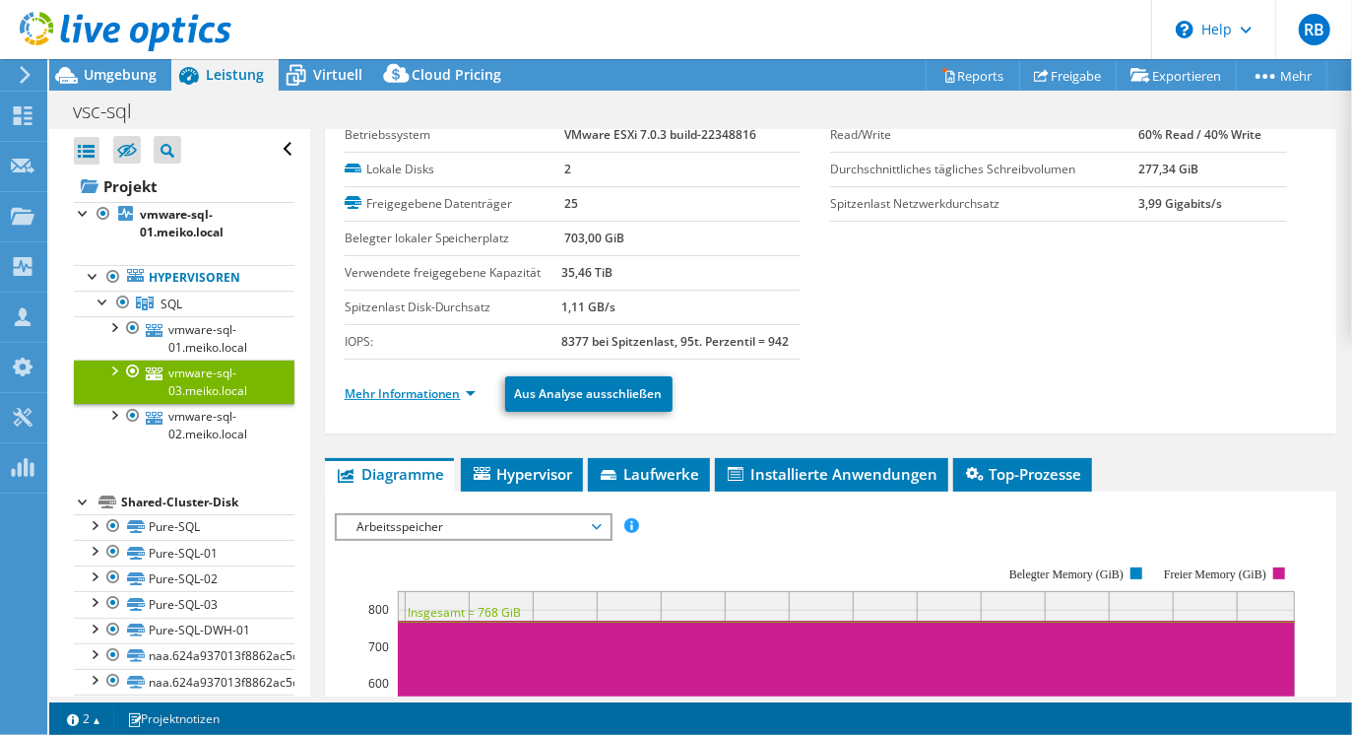
click at [371, 392] on link "Mehr Informationen" at bounding box center [410, 393] width 131 height 17
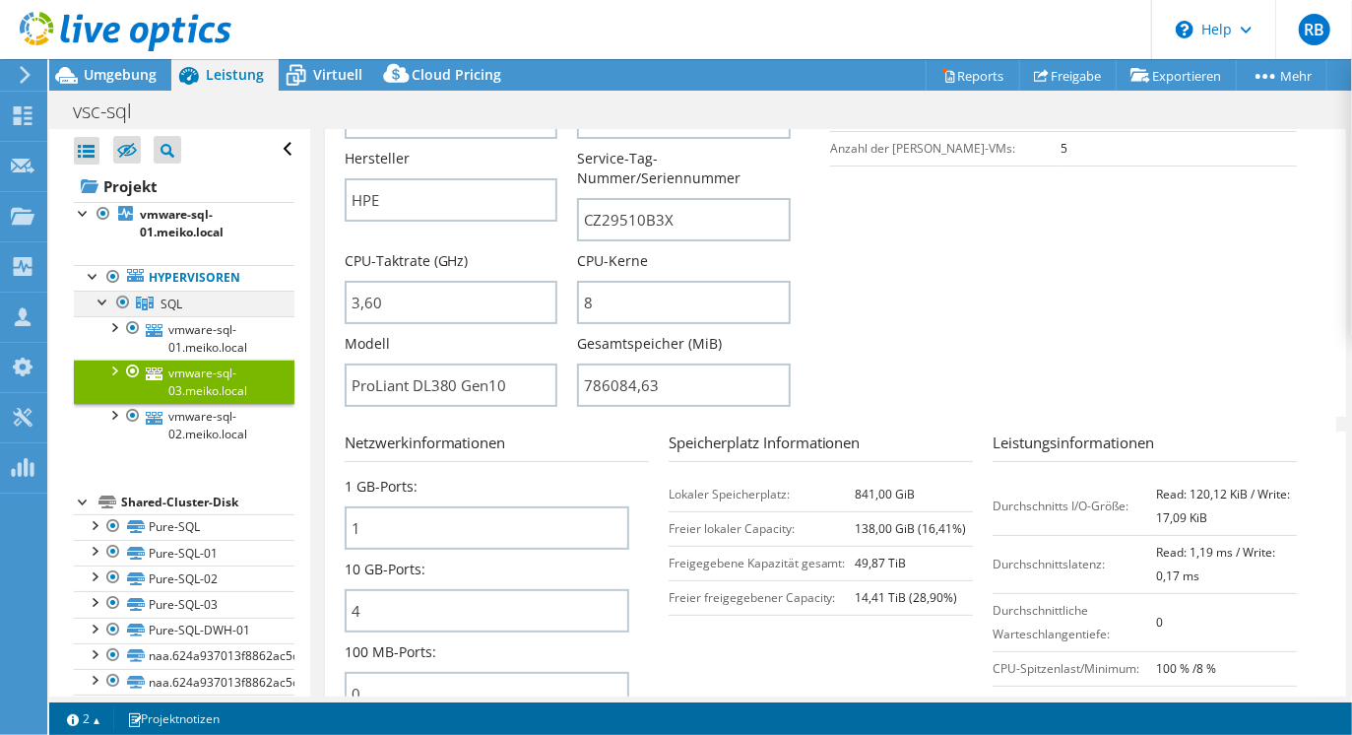
scroll to position [507, 0]
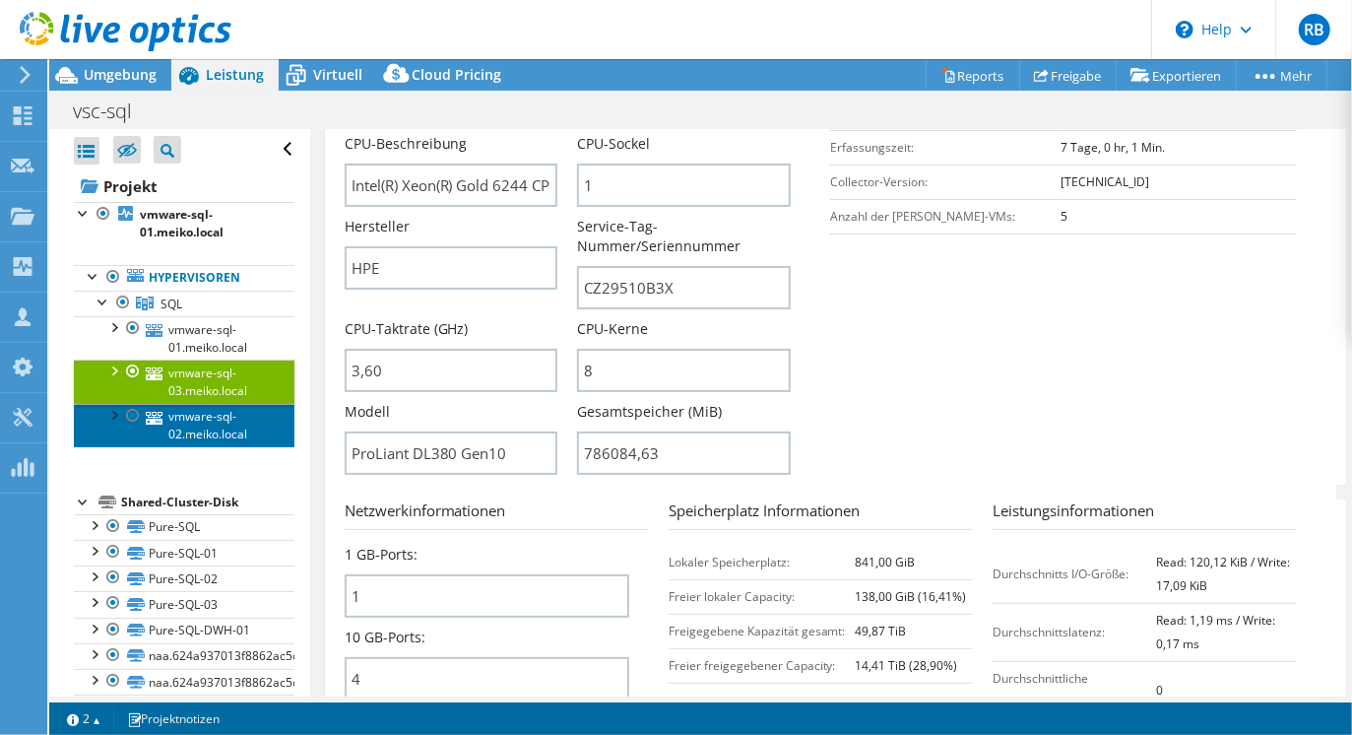
click at [173, 423] on link "vmware-sql-02.meiko.local" at bounding box center [184, 425] width 221 height 43
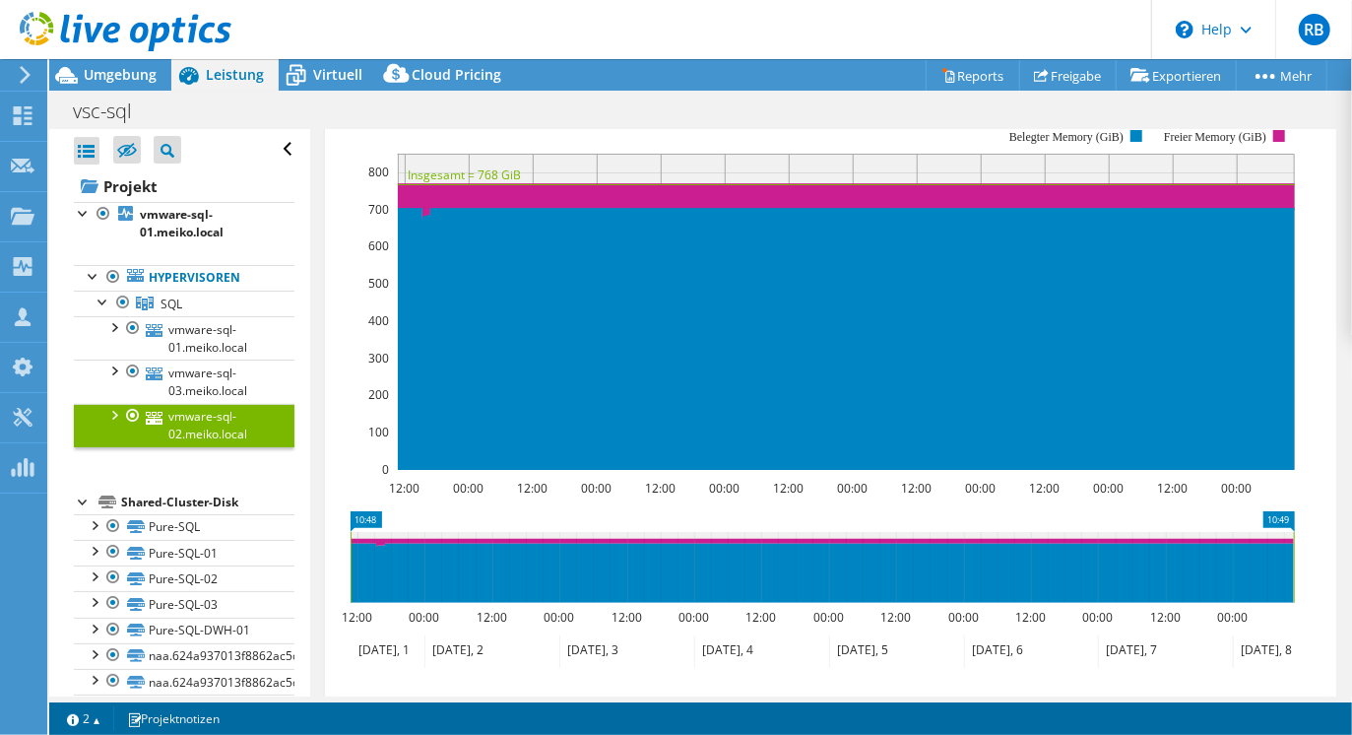
scroll to position [504, 0]
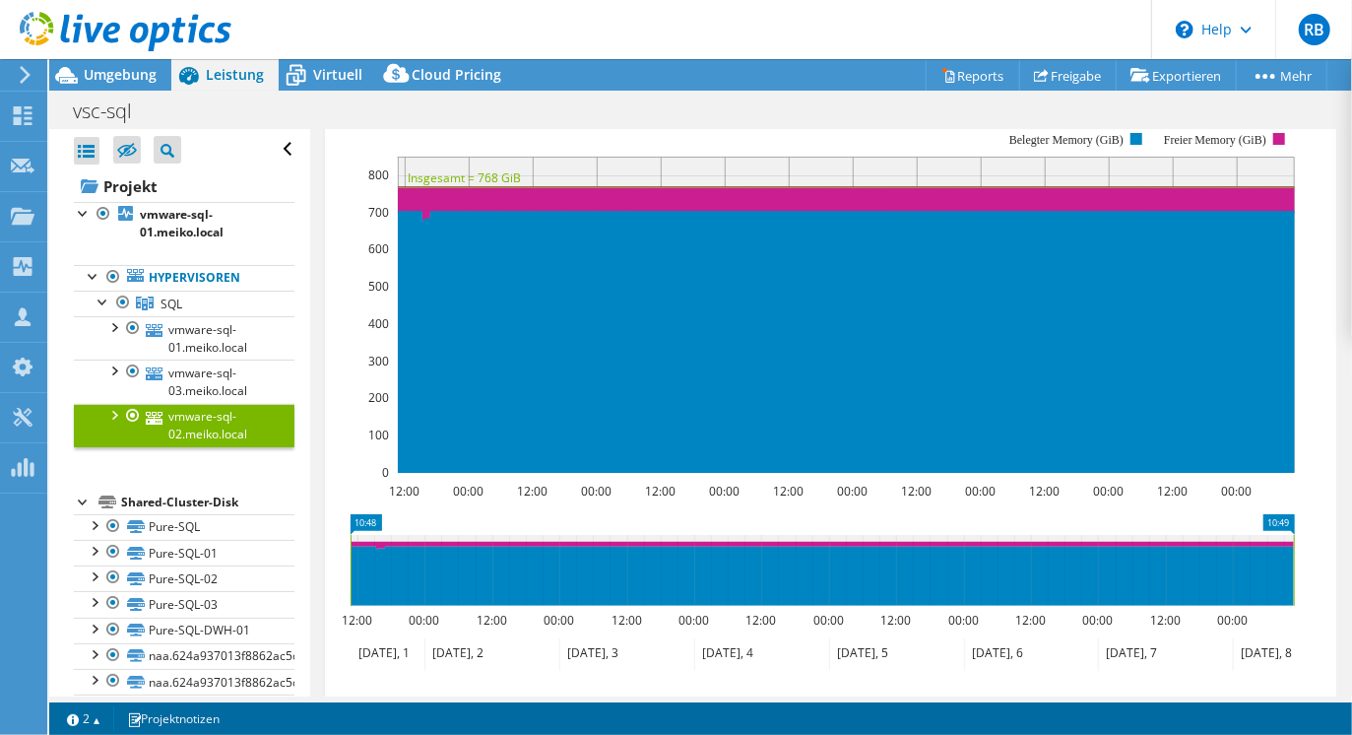
click at [110, 415] on div at bounding box center [113, 414] width 20 height 20
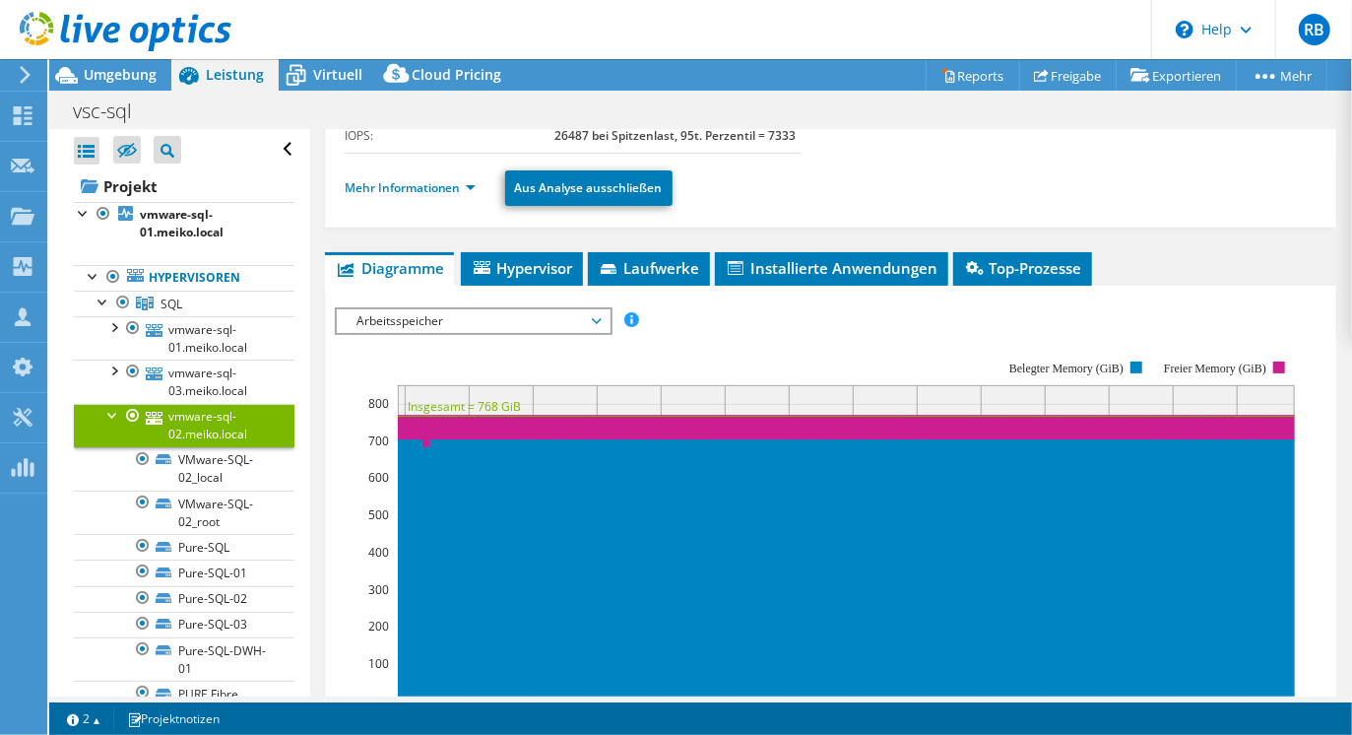
scroll to position [176, 0]
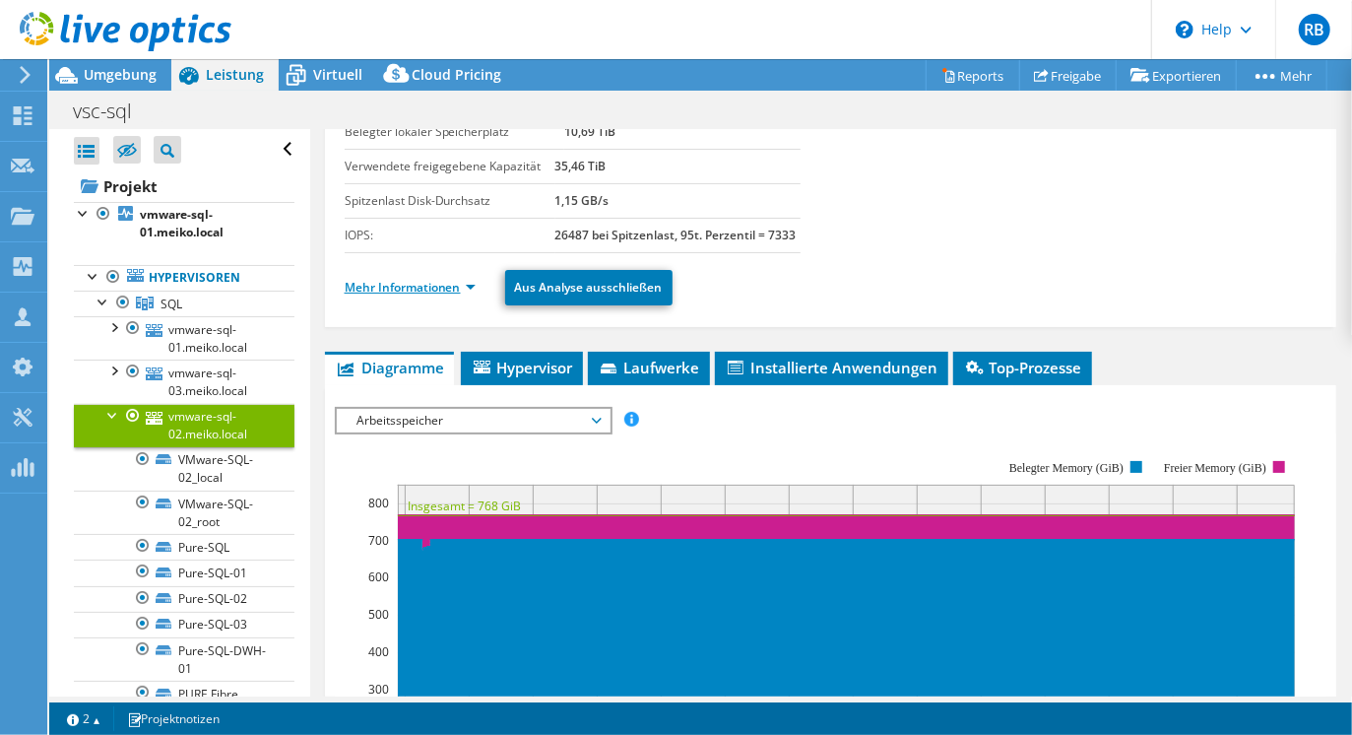
click at [421, 286] on link "Mehr Informationen" at bounding box center [410, 287] width 131 height 17
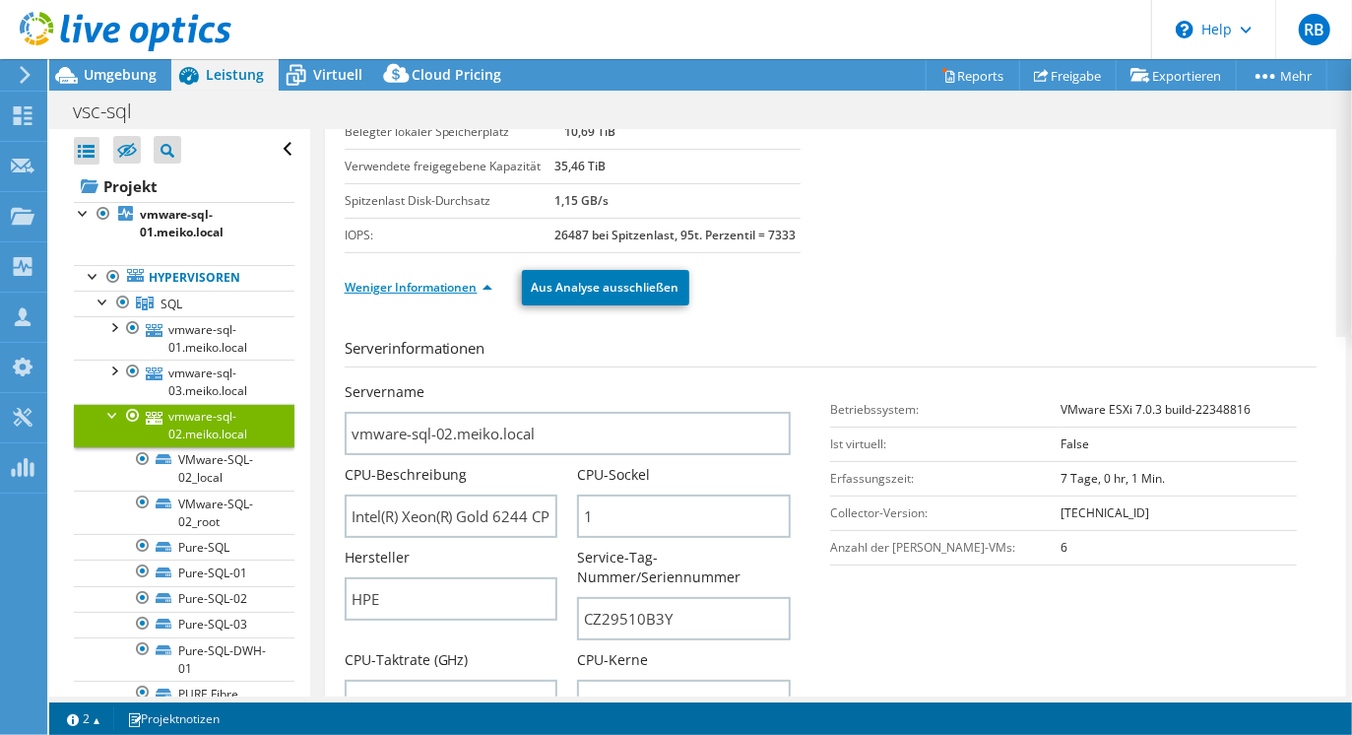
click at [421, 286] on link "Weniger Informationen" at bounding box center [419, 287] width 148 height 17
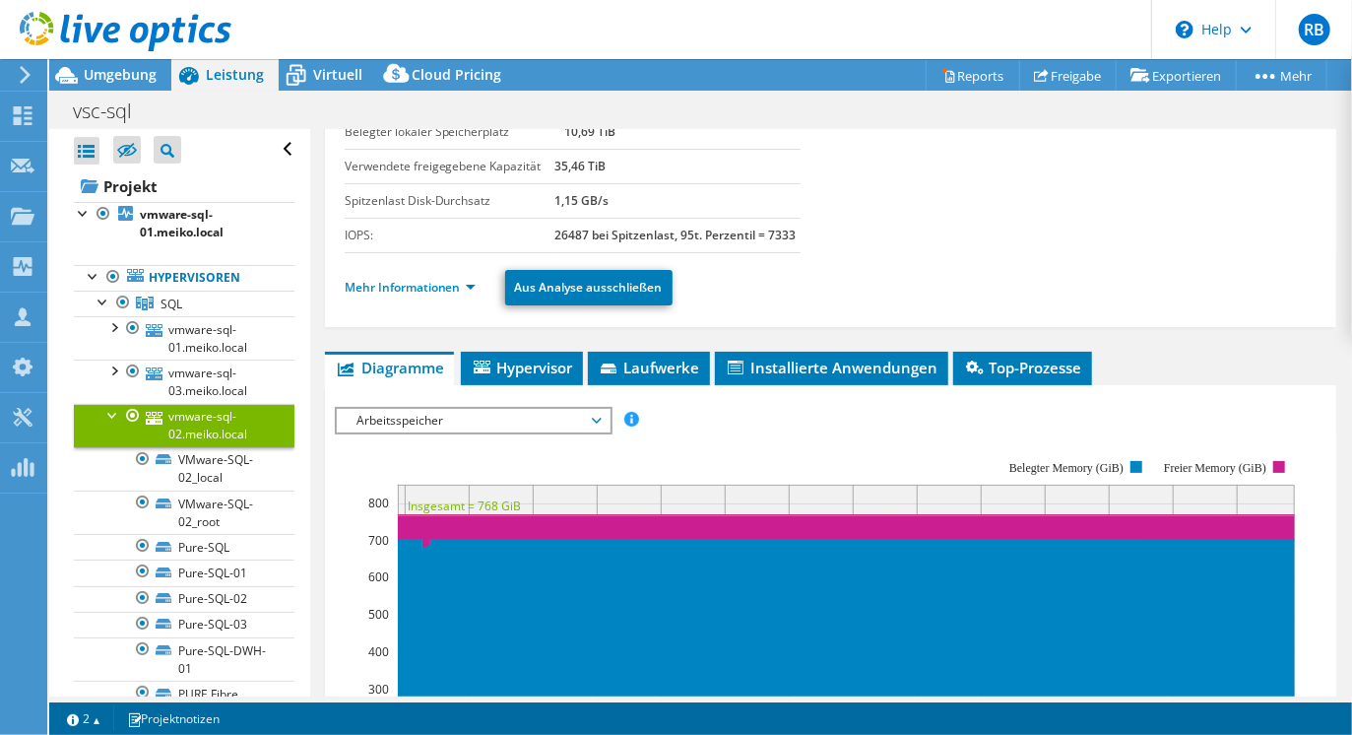
click at [109, 411] on div at bounding box center [113, 414] width 20 height 20
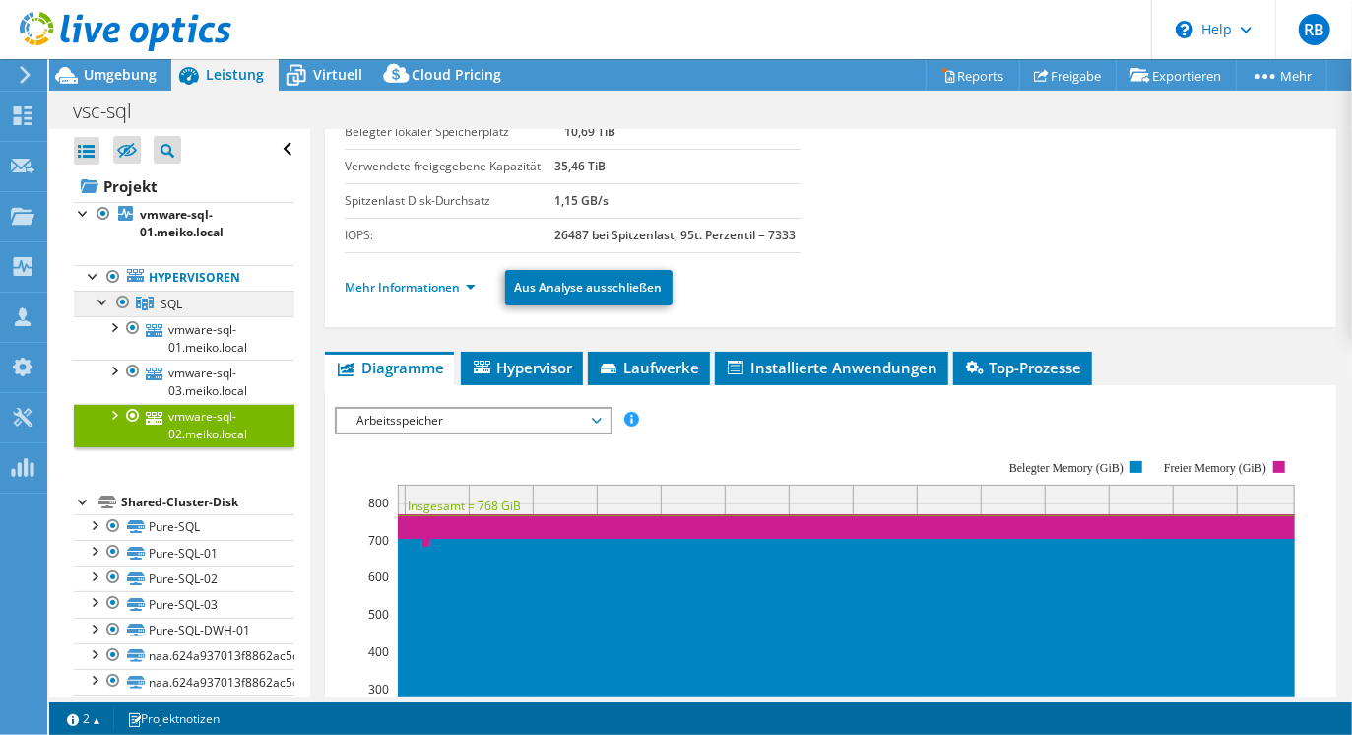
click at [166, 303] on span "SQL" at bounding box center [172, 303] width 22 height 17
